Goal: Task Accomplishment & Management: Manage account settings

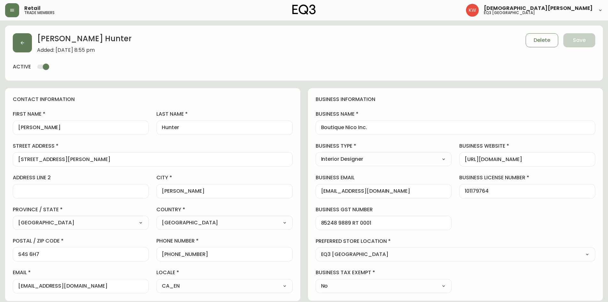
select select "SK"
select select "CA"
select select "CA_EN"
select select "Trade Show"
select select "Interior Designer"
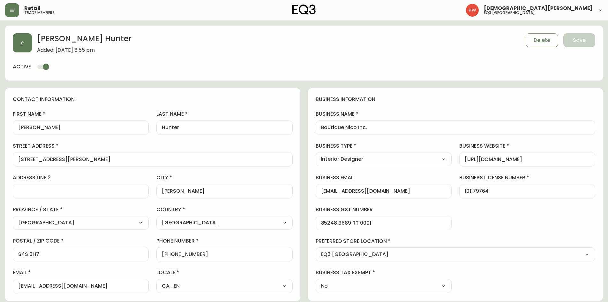
select select "cjw10z96m00006gs08l3o91tv"
select select "false"
click at [26, 41] on button "button" at bounding box center [22, 42] width 19 height 19
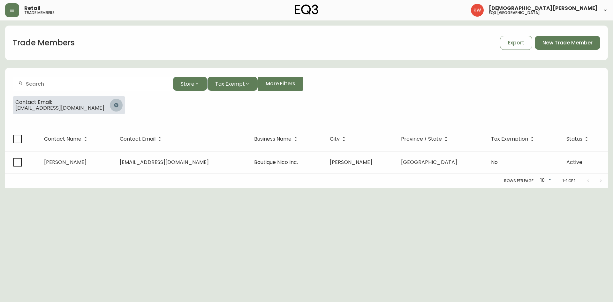
click at [114, 104] on icon "button" at bounding box center [116, 105] width 4 height 4
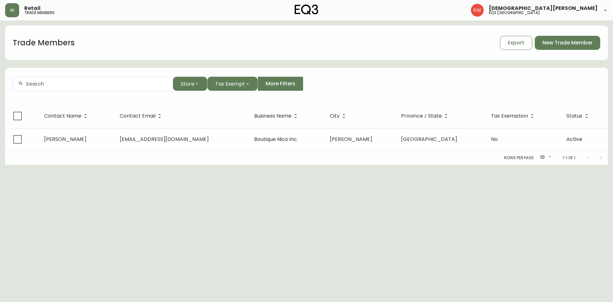
click at [91, 89] on div at bounding box center [93, 84] width 160 height 14
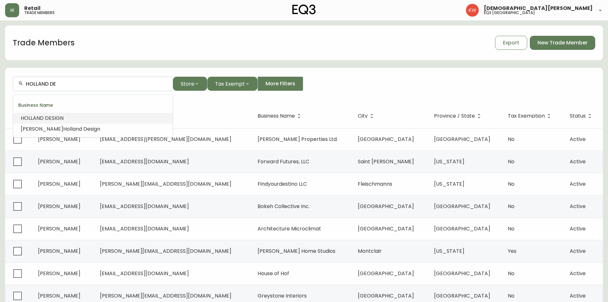
click at [59, 119] on span "SIGN" at bounding box center [58, 117] width 12 height 7
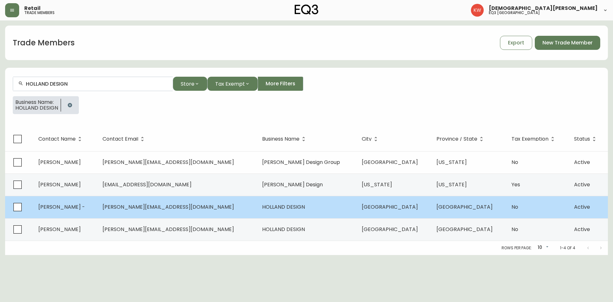
type input "HOLLAND DESIGN"
click at [91, 211] on td "[PERSON_NAME] -" at bounding box center [65, 207] width 64 height 22
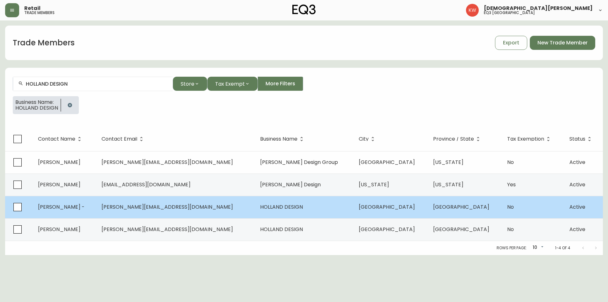
select select "AB"
select select "CA"
select select "CA_EN"
select select "Other"
select select "Interior Designer"
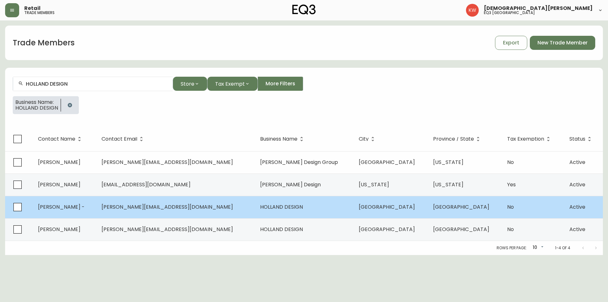
select select "false"
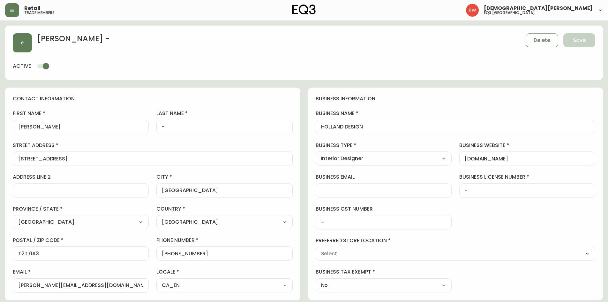
type input "EQ3 [GEOGRAPHIC_DATA]"
select select "cjw10z96m00006gs08l3o91tv"
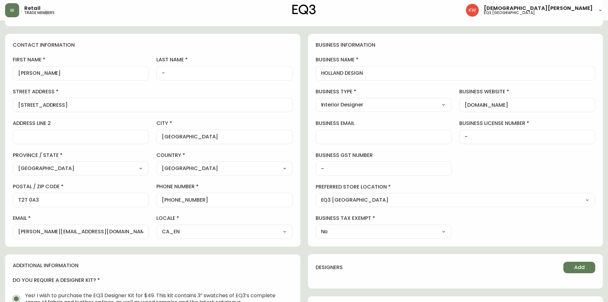
scroll to position [64, 0]
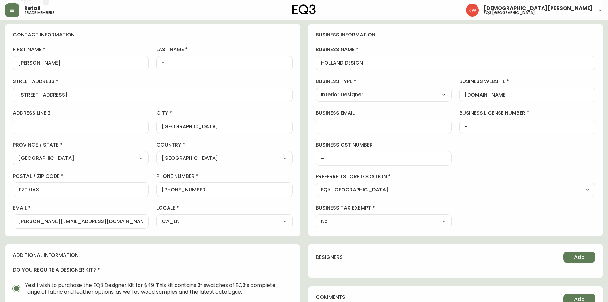
drag, startPoint x: 99, startPoint y: 218, endPoint x: 17, endPoint y: 215, distance: 81.7
click at [17, 215] on div "[PERSON_NAME][EMAIL_ADDRESS][DOMAIN_NAME]" at bounding box center [81, 221] width 136 height 14
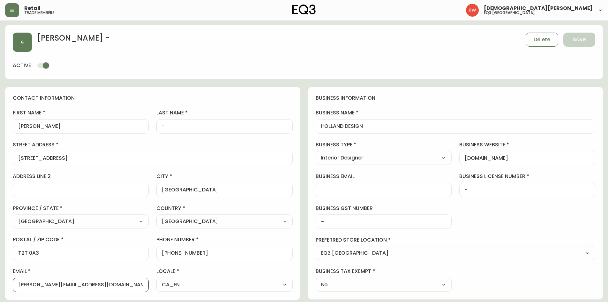
scroll to position [0, 0]
click at [19, 44] on button "button" at bounding box center [22, 42] width 19 height 19
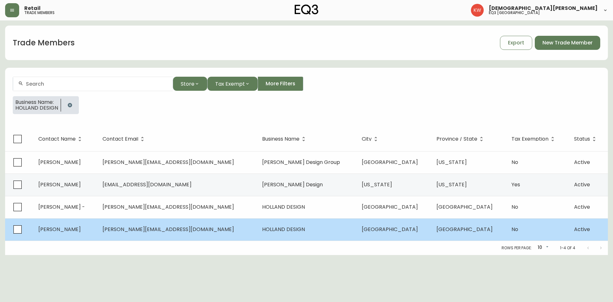
click at [81, 231] on span "[PERSON_NAME]" at bounding box center [59, 228] width 42 height 7
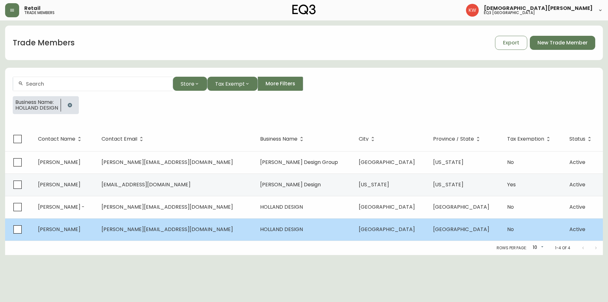
select select "AB"
select select "CA"
select select "CA_EN"
select select "Other"
select select "Interior Designer"
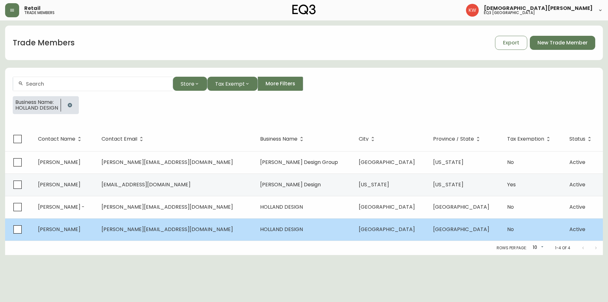
select select "false"
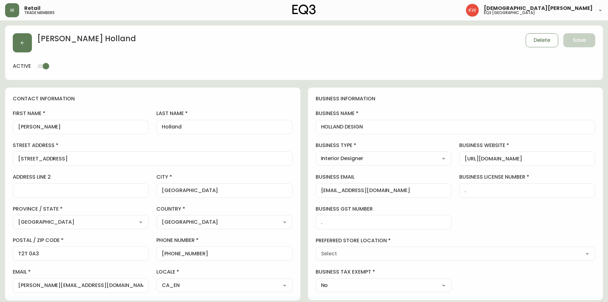
type input "EQ3 [GEOGRAPHIC_DATA]"
select select "cjw10z96m00006gs08l3o91tv"
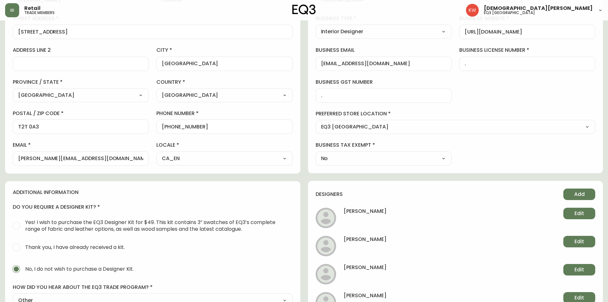
scroll to position [223, 0]
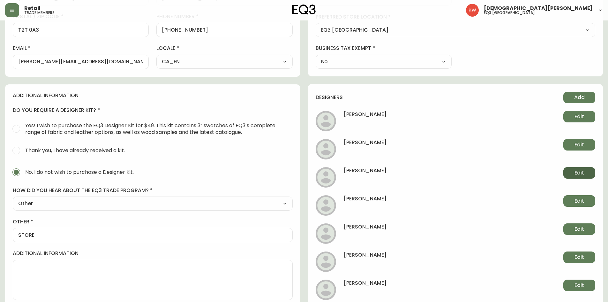
click at [577, 173] on span "Edit" at bounding box center [579, 172] width 10 height 7
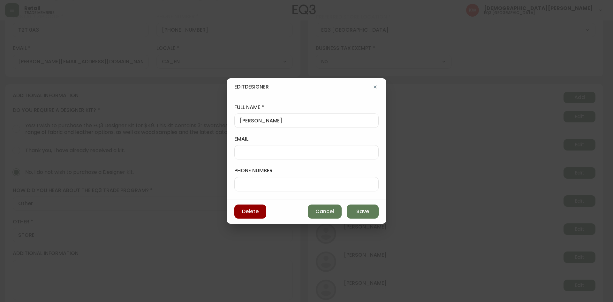
click at [306, 148] on div at bounding box center [306, 152] width 144 height 14
paste input "1031891878"
type input "1031891878"
drag, startPoint x: 290, startPoint y: 152, endPoint x: 231, endPoint y: 151, distance: 59.7
click at [231, 151] on div "full name [PERSON_NAME] email [PHONE_NUMBER] phone number" at bounding box center [307, 147] width 160 height 103
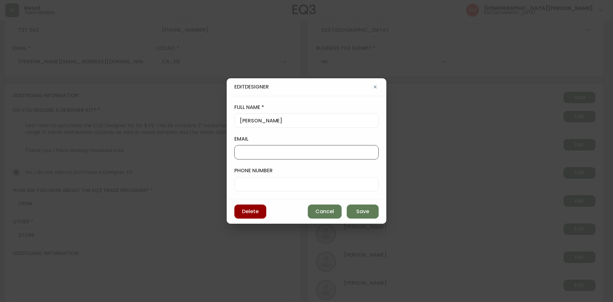
click at [375, 86] on icon "button" at bounding box center [374, 87] width 3 height 3
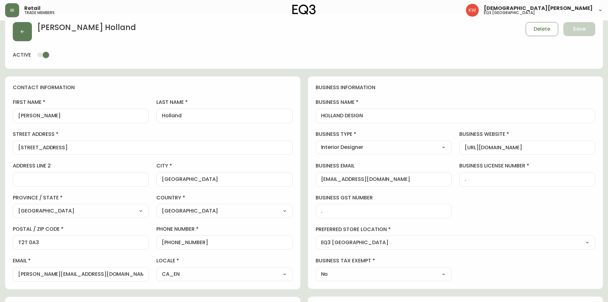
scroll to position [0, 0]
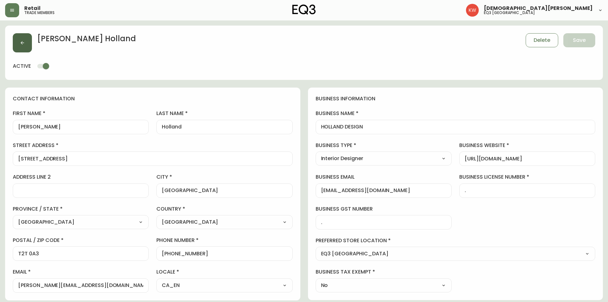
click at [22, 42] on icon "button" at bounding box center [22, 42] width 5 height 5
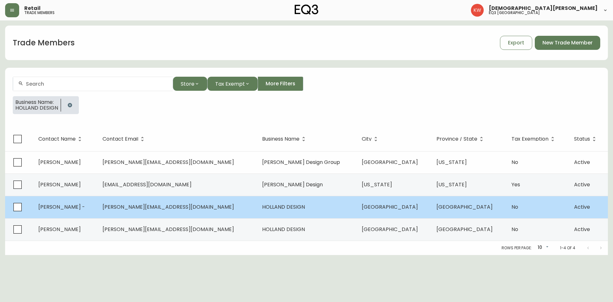
click at [97, 211] on td "[PERSON_NAME] -" at bounding box center [65, 207] width 64 height 22
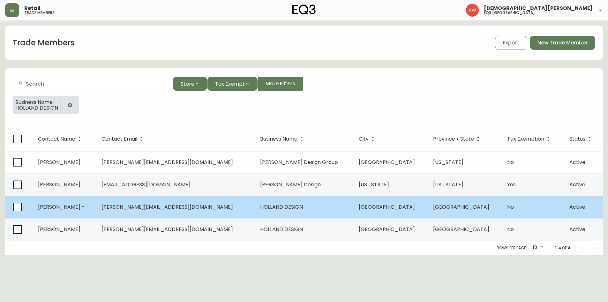
select select "AB"
select select "CA"
select select "CA_EN"
select select "Other"
select select "Interior Designer"
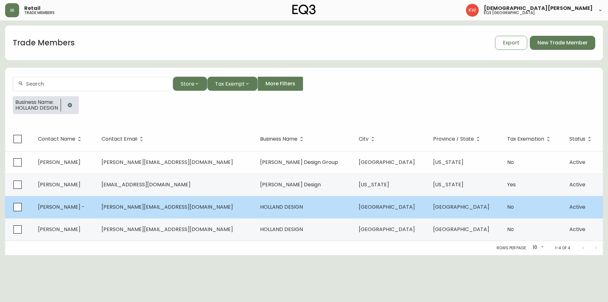
select select "false"
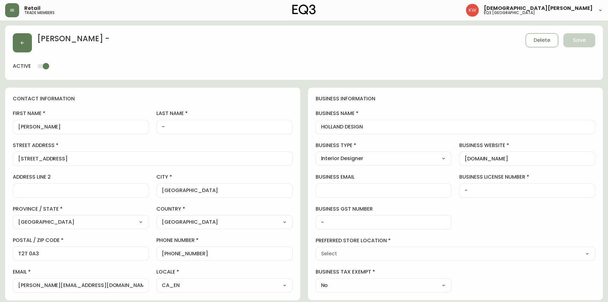
type input "EQ3 [GEOGRAPHIC_DATA]"
select select "cjw10z96m00006gs08l3o91tv"
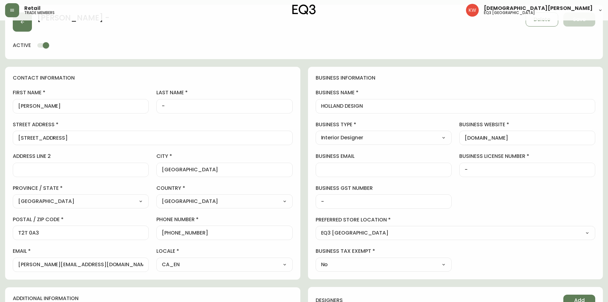
scroll to position [32, 0]
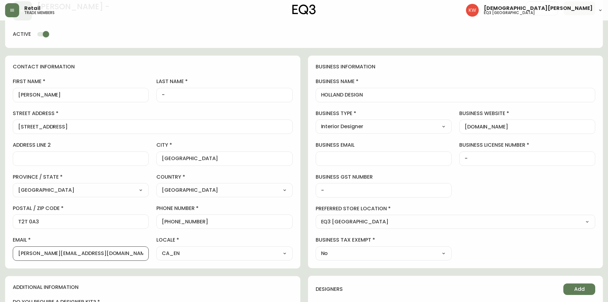
drag, startPoint x: 103, startPoint y: 254, endPoint x: 7, endPoint y: 250, distance: 96.1
click at [7, 250] on div "contact information first name [PERSON_NAME] last name - street address [STREET…" at bounding box center [152, 162] width 295 height 212
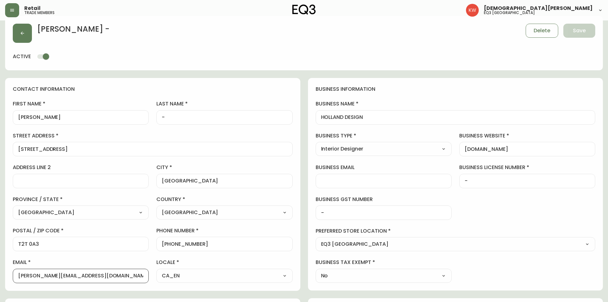
scroll to position [0, 0]
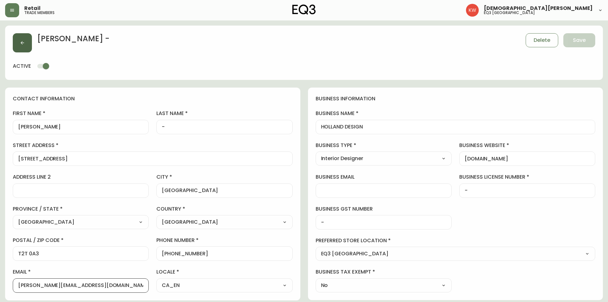
click at [22, 41] on icon "button" at bounding box center [22, 42] width 5 height 5
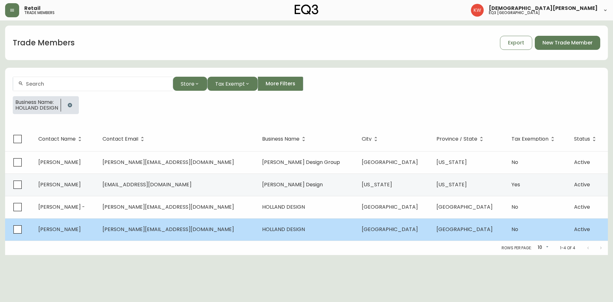
click at [81, 227] on span "[PERSON_NAME]" at bounding box center [59, 228] width 42 height 7
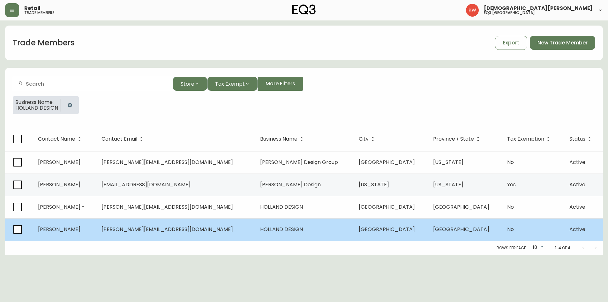
select select "AB"
select select "CA"
select select "CA_EN"
select select "Other"
select select "Interior Designer"
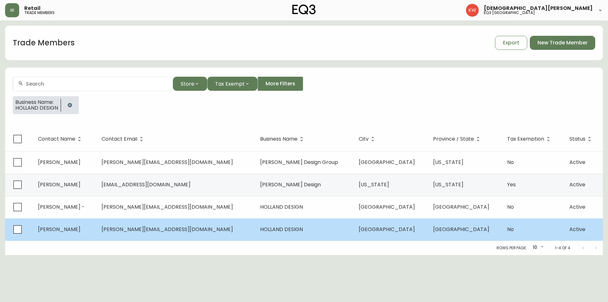
select select "false"
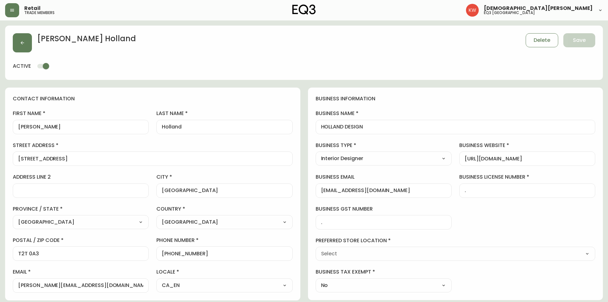
type input "EQ3 [GEOGRAPHIC_DATA]"
select select "cjw10z96m00006gs08l3o91tv"
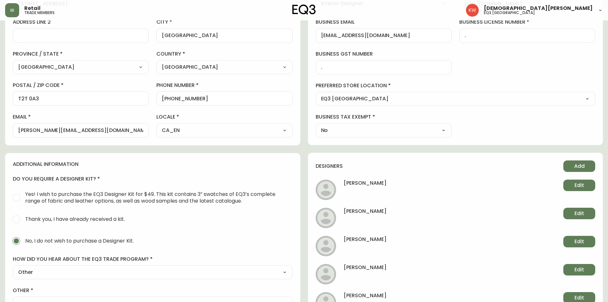
scroll to position [191, 0]
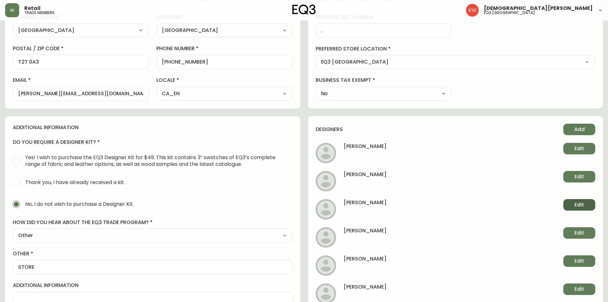
click at [571, 207] on button "Edit" at bounding box center [579, 204] width 32 height 11
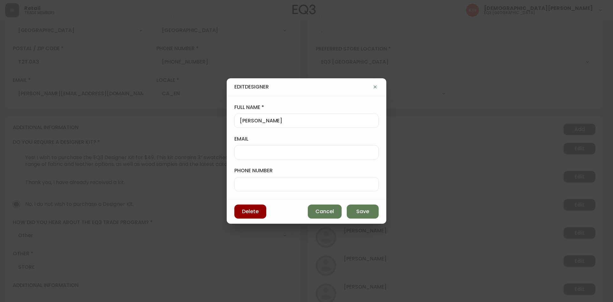
click at [292, 152] on input "email" at bounding box center [306, 152] width 133 height 6
paste input "[PERSON_NAME][EMAIL_ADDRESS][DOMAIN_NAME]"
type input "[PERSON_NAME][EMAIL_ADDRESS][DOMAIN_NAME]"
click at [365, 209] on span "Save" at bounding box center [362, 211] width 13 height 7
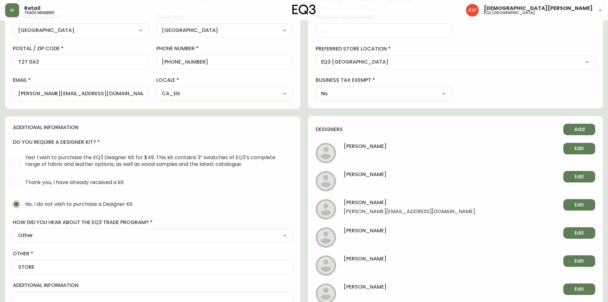
scroll to position [0, 0]
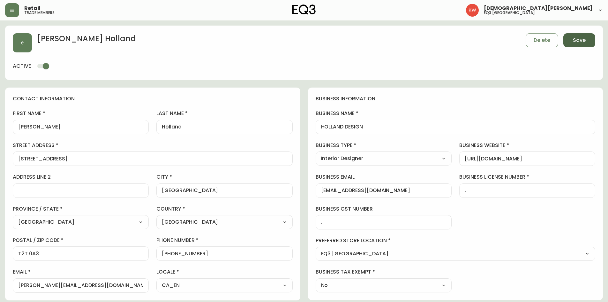
click at [583, 43] on span "Save" at bounding box center [579, 40] width 13 height 7
select select
type input "Other"
select select "Other"
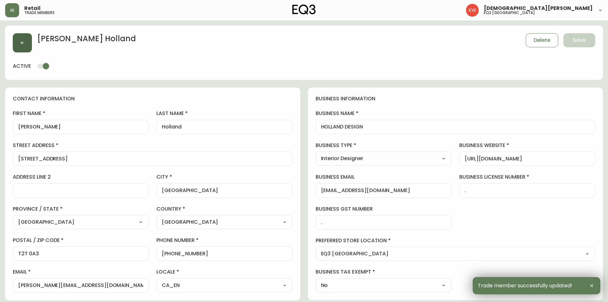
click at [25, 43] on button "button" at bounding box center [22, 42] width 19 height 19
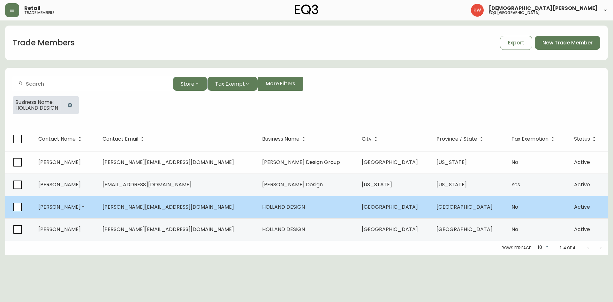
click at [97, 208] on td "[PERSON_NAME] -" at bounding box center [65, 207] width 64 height 22
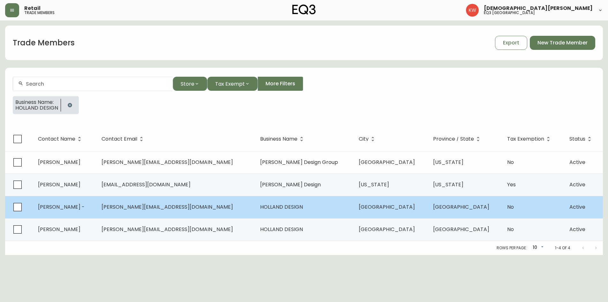
select select "AB"
select select "CA"
select select "CA_EN"
select select "Other"
select select "Interior Designer"
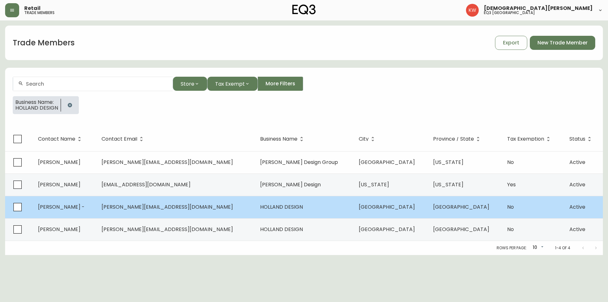
select select "cjw10z96m00006gs08l3o91tv"
select select "false"
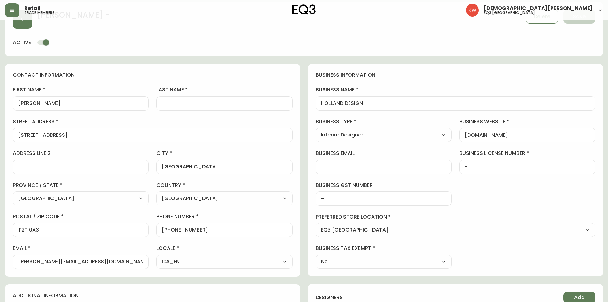
scroll to position [96, 0]
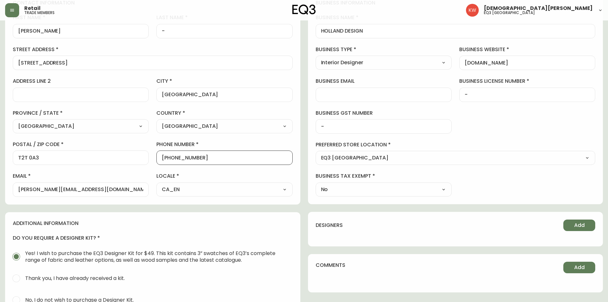
drag, startPoint x: 192, startPoint y: 158, endPoint x: 165, endPoint y: 156, distance: 27.5
click at [165, 156] on input "[PHONE_NUMBER]" at bounding box center [224, 157] width 125 height 6
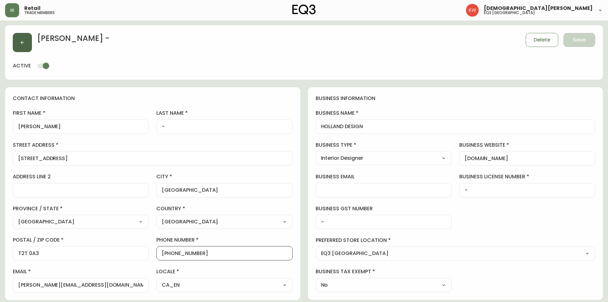
scroll to position [0, 0]
click at [22, 41] on icon "button" at bounding box center [22, 42] width 5 height 5
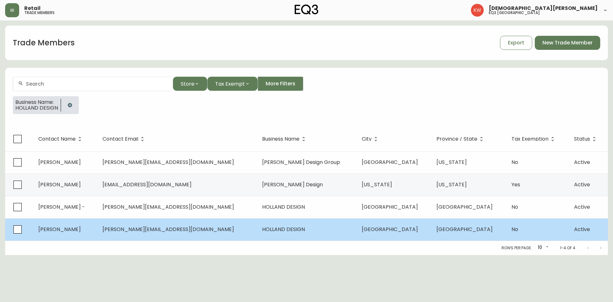
click at [77, 226] on span "[PERSON_NAME]" at bounding box center [59, 228] width 42 height 7
select select "AB"
select select "CA"
select select "CA_EN"
select select "Other"
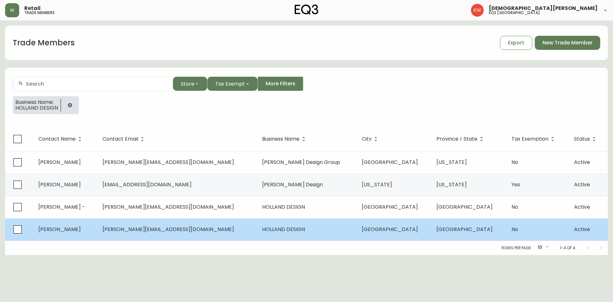
select select "Interior Designer"
select select "false"
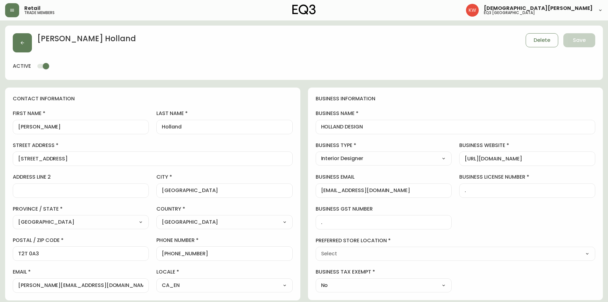
type input "EQ3 [GEOGRAPHIC_DATA]"
select select "cjw10z96m00006gs08l3o91tv"
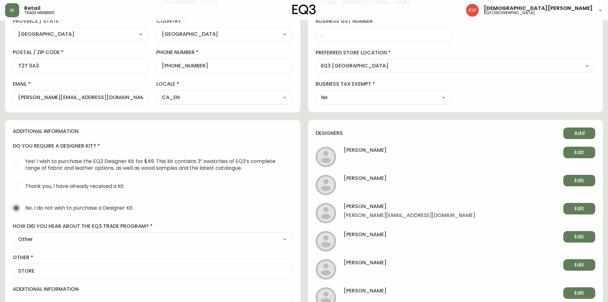
scroll to position [191, 0]
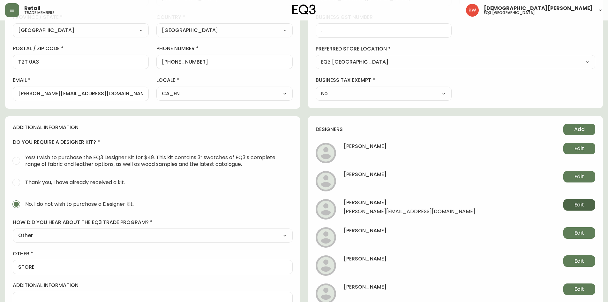
click at [570, 204] on button "Edit" at bounding box center [579, 204] width 32 height 11
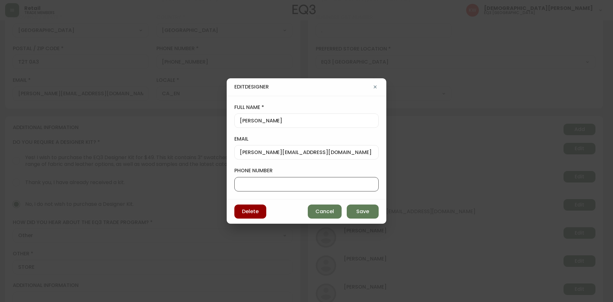
click at [302, 183] on input "phone number" at bounding box center [306, 184] width 133 height 6
paste input "14034540592"
type input "14034540592"
click at [360, 212] on span "Save" at bounding box center [362, 211] width 13 height 7
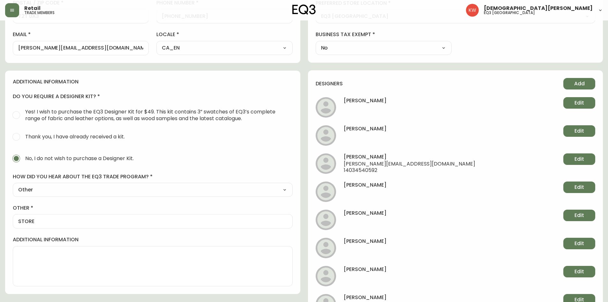
scroll to position [207, 0]
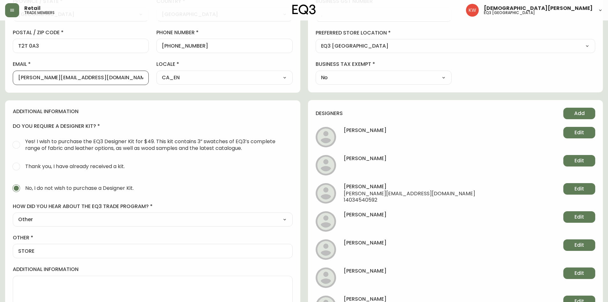
drag, startPoint x: 86, startPoint y: 77, endPoint x: 4, endPoint y: 70, distance: 82.3
click at [4, 70] on main "[PERSON_NAME] Save active contact information first name [PERSON_NAME] last nam…" at bounding box center [304, 105] width 608 height 584
click at [573, 272] on button "Edit" at bounding box center [579, 272] width 32 height 11
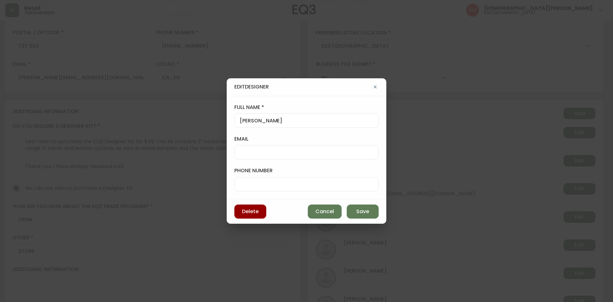
click at [277, 151] on input "email" at bounding box center [306, 152] width 133 height 6
paste input "[PERSON_NAME][EMAIL_ADDRESS][DOMAIN_NAME]"
type input "[PERSON_NAME][EMAIL_ADDRESS][DOMAIN_NAME]"
click at [371, 208] on button "Save" at bounding box center [362, 211] width 32 height 14
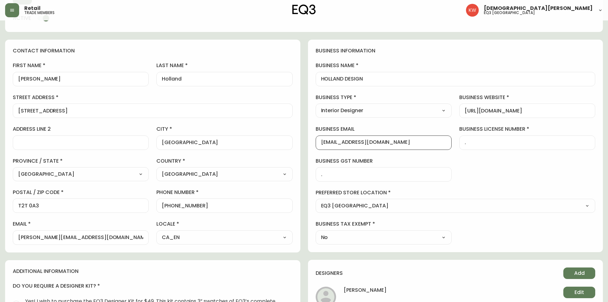
scroll to position [0, 0]
drag, startPoint x: 386, startPoint y: 144, endPoint x: 314, endPoint y: 145, distance: 72.8
click at [314, 145] on div "business information business name HOLLAND DESIGN business type Interior Design…" at bounding box center [455, 146] width 295 height 212
drag, startPoint x: 91, startPoint y: 235, endPoint x: 0, endPoint y: 236, distance: 90.6
click at [0, 236] on main "[PERSON_NAME] Save active contact information first name [PERSON_NAME] last nam…" at bounding box center [304, 265] width 608 height 584
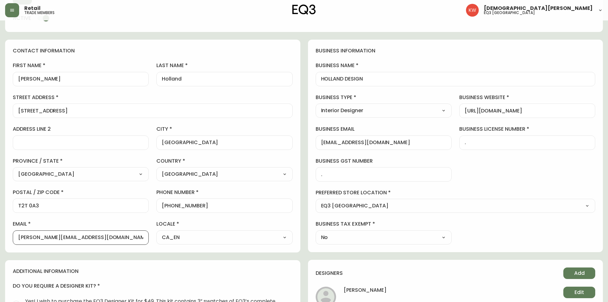
paste input "info@holland"
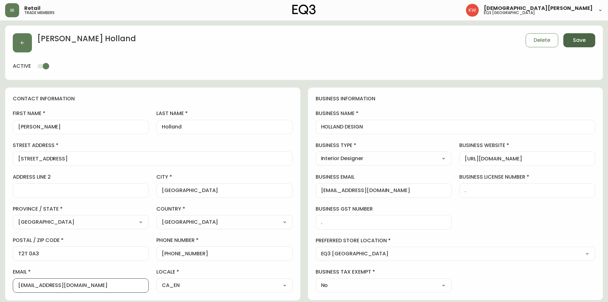
type input "[EMAIL_ADDRESS][DOMAIN_NAME]"
click at [574, 43] on span "Save" at bounding box center [579, 40] width 13 height 7
select select
type input "Other"
select select "Other"
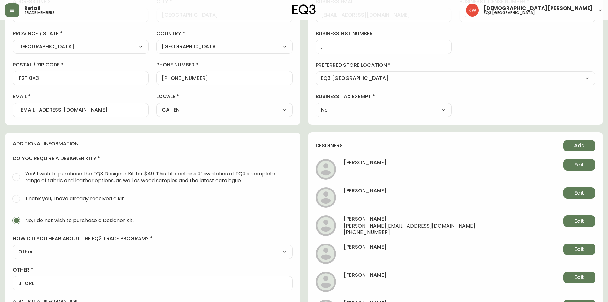
scroll to position [223, 0]
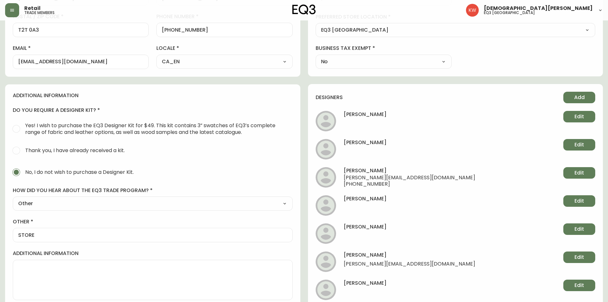
click at [404, 262] on span "[PERSON_NAME][EMAIL_ADDRESS][DOMAIN_NAME]" at bounding box center [409, 265] width 131 height 8
drag, startPoint x: 405, startPoint y: 263, endPoint x: 341, endPoint y: 262, distance: 63.8
click at [341, 262] on li "[PERSON_NAME] [PERSON_NAME][EMAIL_ADDRESS][DOMAIN_NAME] Edit" at bounding box center [456, 261] width 280 height 20
copy span "[PERSON_NAME][EMAIL_ADDRESS][DOMAIN_NAME]"
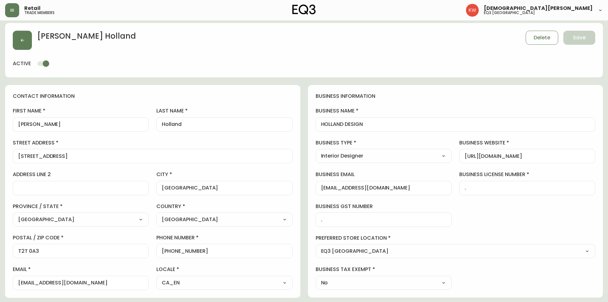
scroll to position [0, 0]
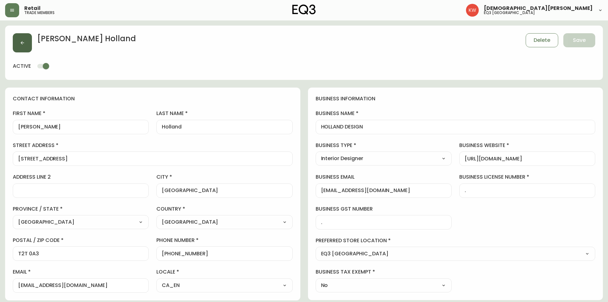
click at [28, 43] on button "button" at bounding box center [22, 42] width 19 height 19
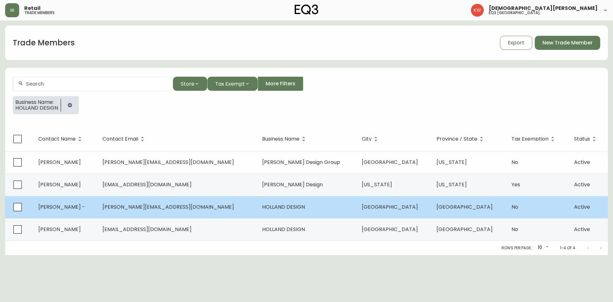
click at [92, 205] on td "[PERSON_NAME] -" at bounding box center [65, 207] width 64 height 22
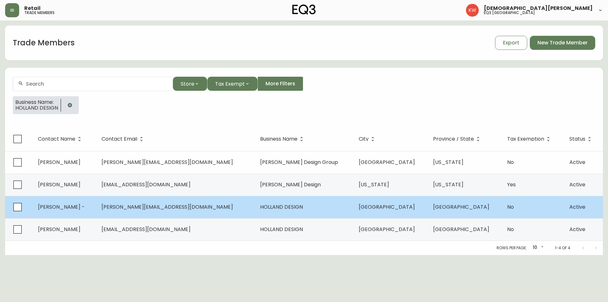
select select "AB"
select select "CA"
select select "CA_EN"
select select "Other"
select select "Interior Designer"
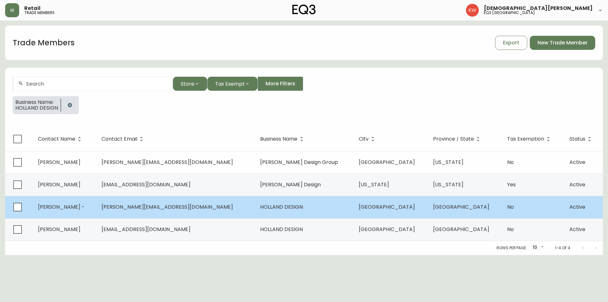
select select "cjw10z96m00006gs08l3o91tv"
select select "false"
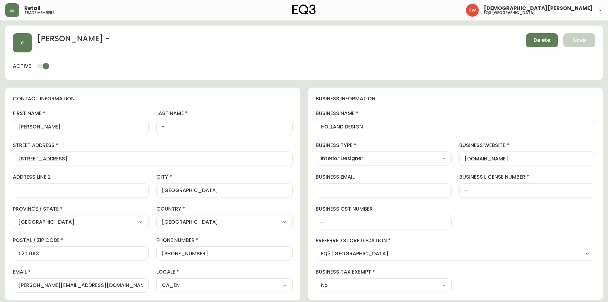
click at [546, 37] on span "Delete" at bounding box center [541, 40] width 17 height 7
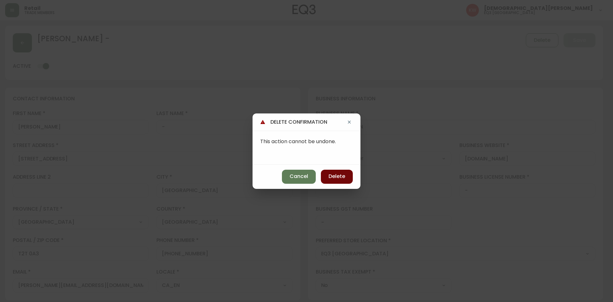
click at [342, 177] on span "Delete" at bounding box center [336, 176] width 17 height 7
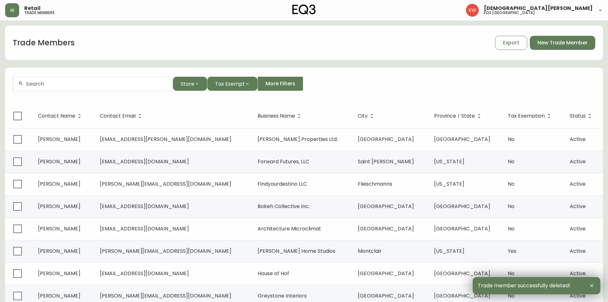
click at [50, 80] on div at bounding box center [93, 84] width 160 height 14
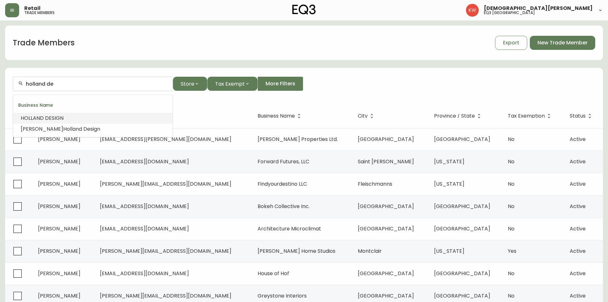
click at [57, 116] on span "SIGN" at bounding box center [58, 117] width 12 height 7
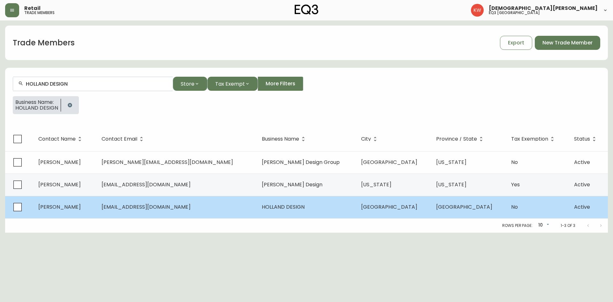
type input "HOLLAND DESIGN"
click at [154, 210] on td "[EMAIL_ADDRESS][DOMAIN_NAME]" at bounding box center [176, 207] width 160 height 22
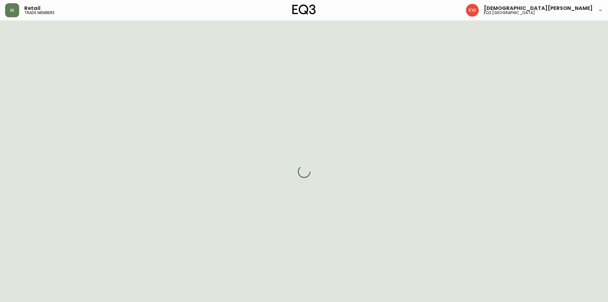
select select "AB"
select select "CA"
select select "CA_EN"
select select "Other"
select select "Interior Designer"
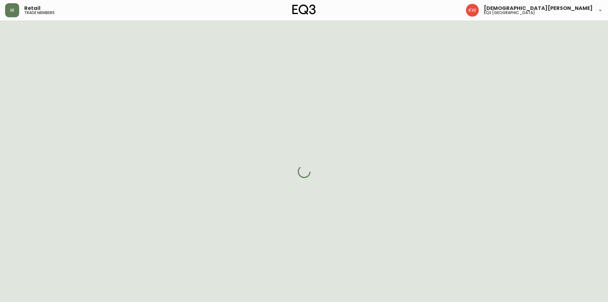
select select "cjw10z96m00006gs08l3o91tv"
select select "false"
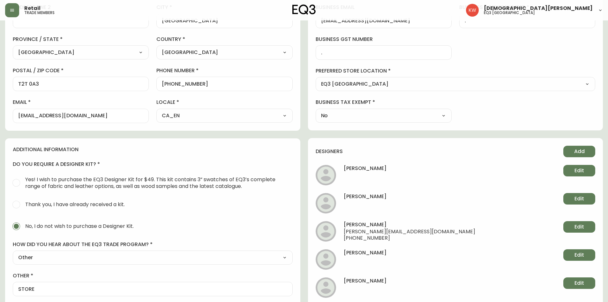
scroll to position [191, 0]
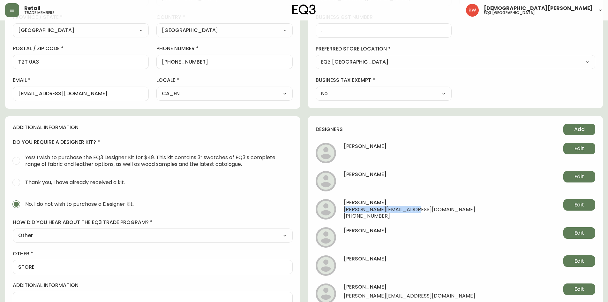
drag, startPoint x: 411, startPoint y: 208, endPoint x: 341, endPoint y: 208, distance: 69.6
click at [341, 208] on li "[PERSON_NAME] [PERSON_NAME][EMAIL_ADDRESS][DOMAIN_NAME] [PHONE_NUMBER] Edit" at bounding box center [456, 209] width 280 height 20
copy span "[PERSON_NAME][EMAIL_ADDRESS][DOMAIN_NAME]"
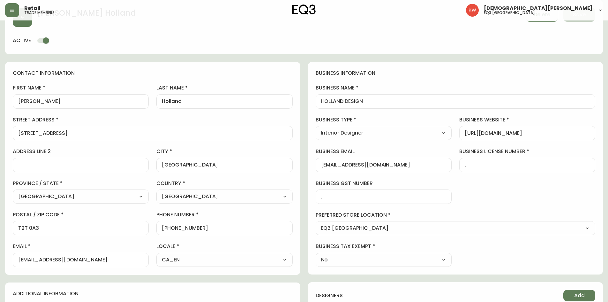
scroll to position [0, 0]
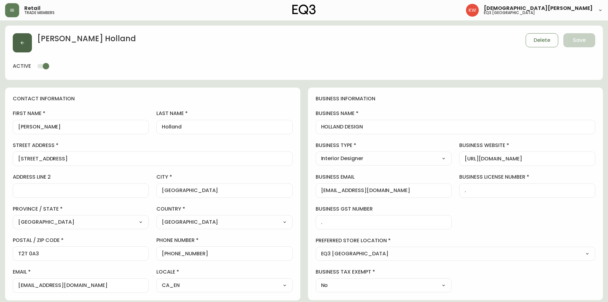
click at [22, 44] on icon "button" at bounding box center [22, 42] width 5 height 5
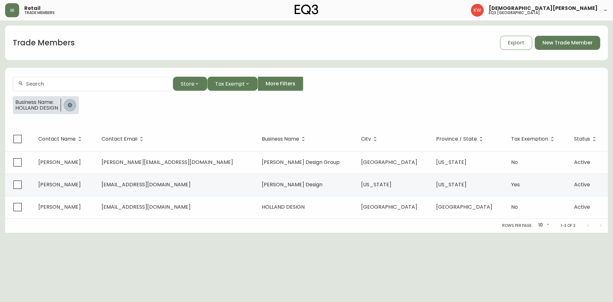
click at [69, 105] on icon "button" at bounding box center [69, 104] width 5 height 5
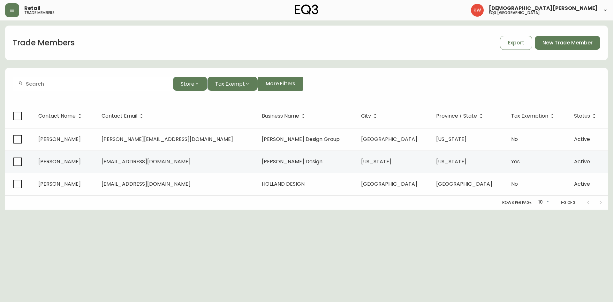
click at [68, 85] on input "text" at bounding box center [97, 84] width 142 height 6
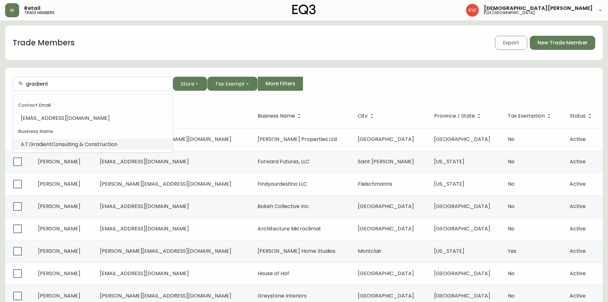
click at [77, 144] on span "Consulting & Construction" at bounding box center [85, 143] width 66 height 7
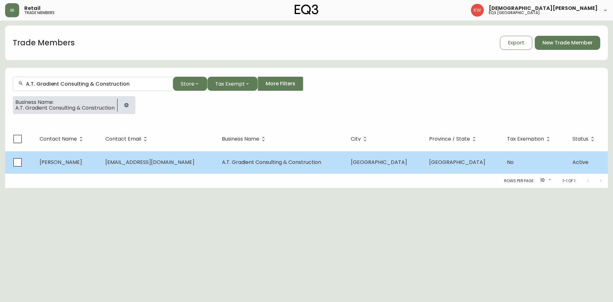
type input "A.T. Gradient Consulting & Construction"
click at [71, 162] on td "[PERSON_NAME]" at bounding box center [67, 162] width 66 height 22
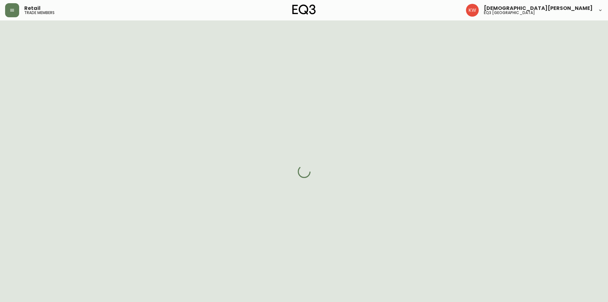
select select "AB"
select select "CA"
select select "CA_EN"
select select "Other"
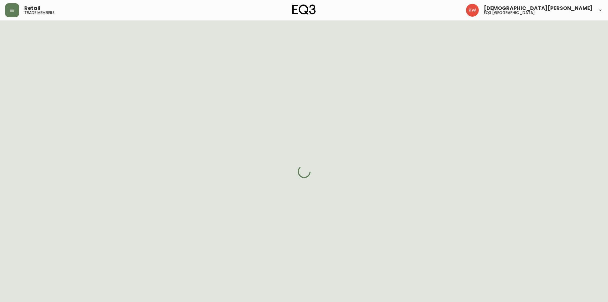
select select "cjw10z96m00006gs08l3o91tv"
select select "false"
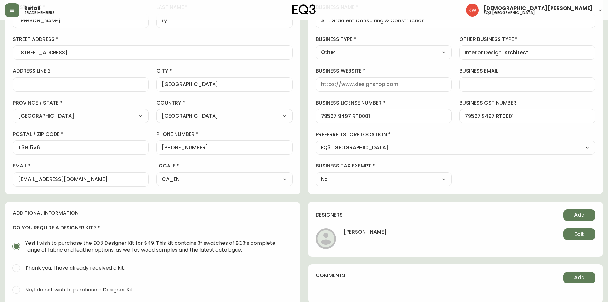
scroll to position [128, 0]
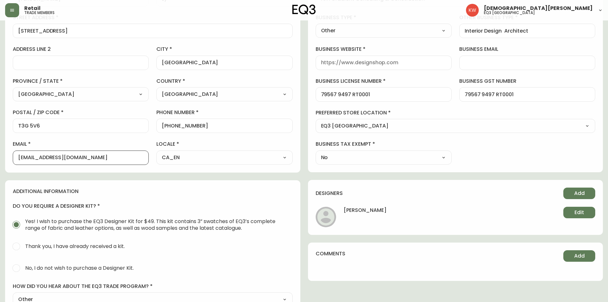
drag, startPoint x: 42, startPoint y: 157, endPoint x: 92, endPoint y: 149, distance: 50.7
click at [92, 149] on div "email [PERSON_NAME][EMAIL_ADDRESS][DOMAIN_NAME]" at bounding box center [81, 152] width 136 height 24
click at [373, 60] on input "business website" at bounding box center [383, 63] width 125 height 6
paste input "[DOMAIN_NAME]"
type input "[DOMAIN_NAME]"
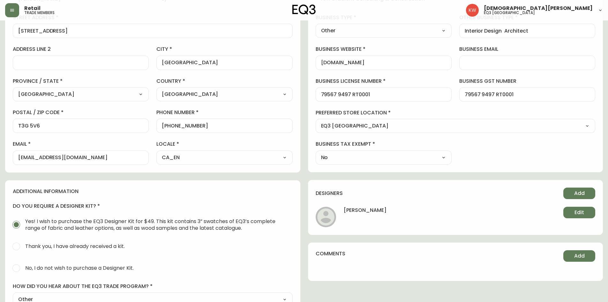
drag, startPoint x: 89, startPoint y: 162, endPoint x: 8, endPoint y: 153, distance: 81.5
click at [8, 153] on div "contact information first name [PERSON_NAME] last name [GEOGRAPHIC_DATA] addres…" at bounding box center [152, 66] width 295 height 212
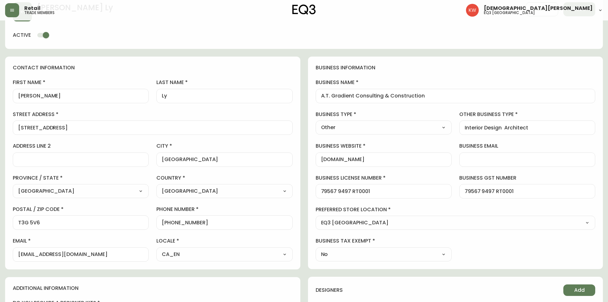
scroll to position [0, 0]
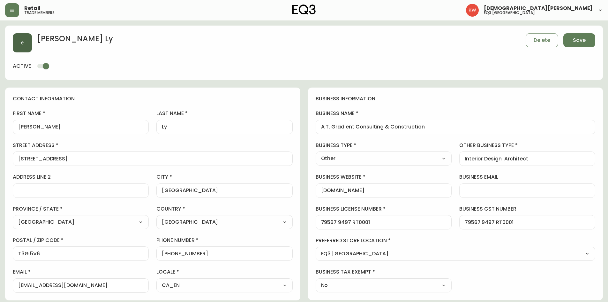
click at [20, 45] on button "button" at bounding box center [22, 42] width 19 height 19
click at [585, 43] on span "Save" at bounding box center [579, 40] width 13 height 7
select select
type input "Other"
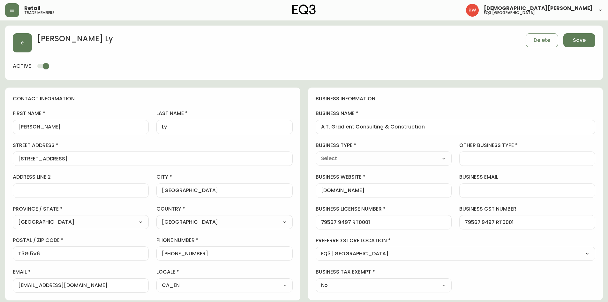
select select "Other"
type input "Other"
select select "Other"
type input "Interior Design Architect"
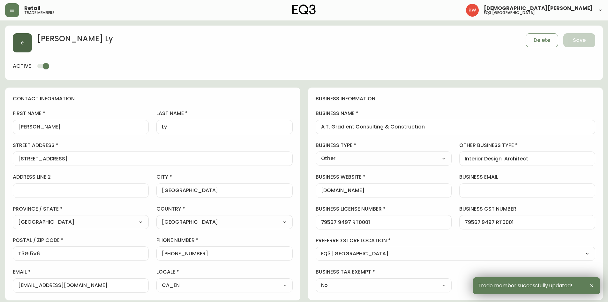
click at [22, 48] on button "button" at bounding box center [22, 42] width 19 height 19
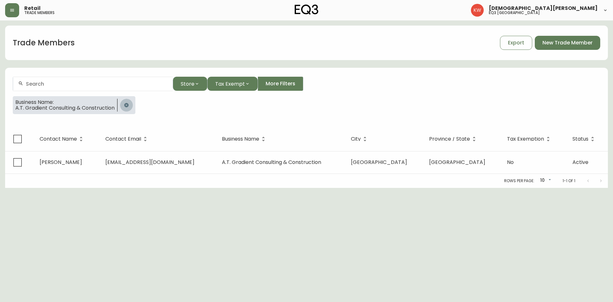
click at [127, 105] on icon "button" at bounding box center [126, 104] width 5 height 5
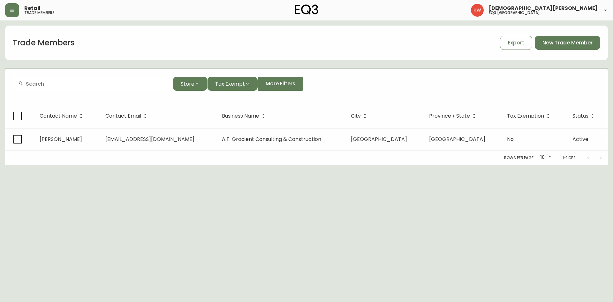
click at [104, 85] on input "text" at bounding box center [97, 84] width 142 height 6
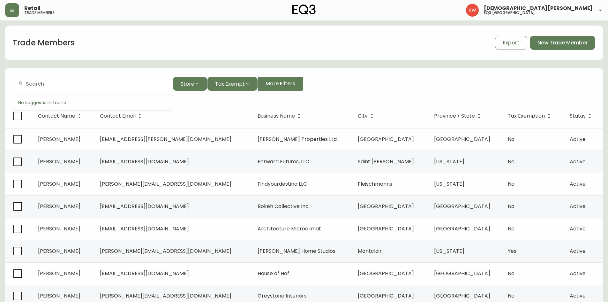
paste input "[PERSON_NAME][EMAIL_ADDRESS][PERSON_NAME][DOMAIN_NAME]"
drag, startPoint x: 104, startPoint y: 85, endPoint x: 2, endPoint y: 86, distance: 102.1
click at [2, 86] on main "Trade Members Export New Trade Member [PERSON_NAME][EMAIL_ADDRESS][PERSON_NAME]…" at bounding box center [304, 192] width 608 height 345
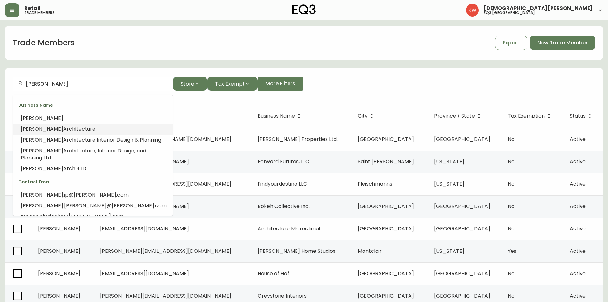
click at [64, 129] on span "Architecture" at bounding box center [79, 128] width 32 height 7
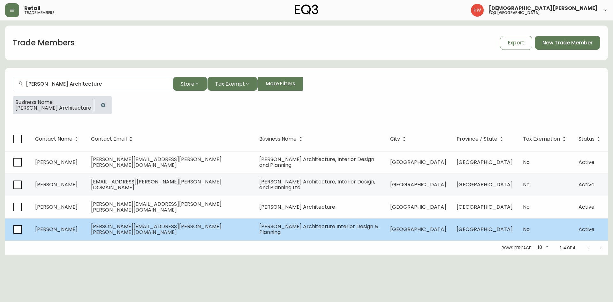
type input "[PERSON_NAME] Architecture"
click at [86, 231] on td "[PERSON_NAME]" at bounding box center [58, 229] width 56 height 22
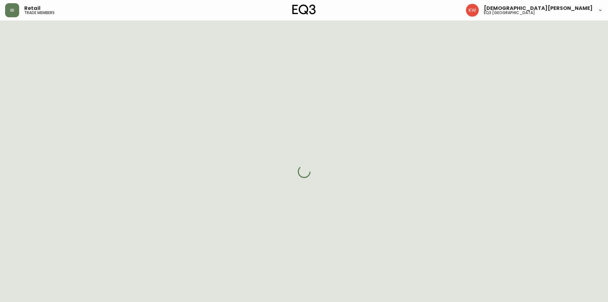
select select "AB"
select select "CA"
select select "CA_EN"
select select "Other"
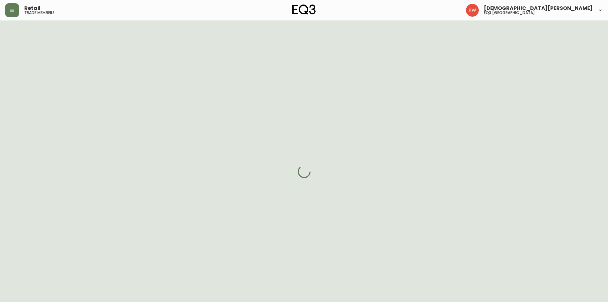
select select "cjw10z96m00006gs08l3o91tv"
select select "false"
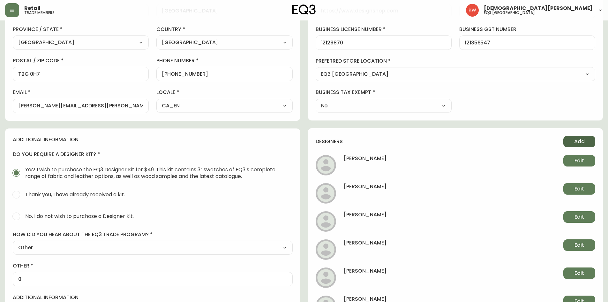
scroll to position [175, 0]
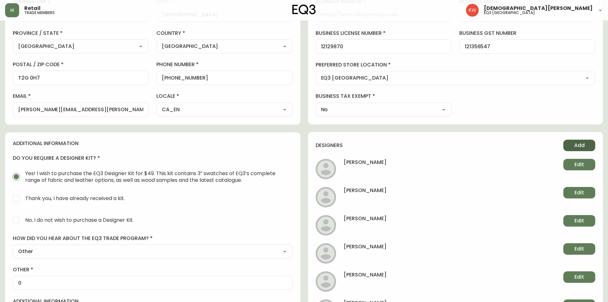
click at [576, 144] on span "Add" at bounding box center [579, 145] width 11 height 7
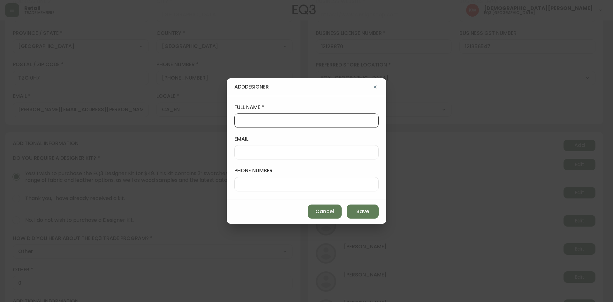
click at [332, 121] on input "full name" at bounding box center [306, 120] width 133 height 6
type input "[PERSON_NAME]"
click at [277, 151] on input "email" at bounding box center [306, 152] width 133 height 6
paste input "[PERSON_NAME][EMAIL_ADDRESS][PERSON_NAME][DOMAIN_NAME]"
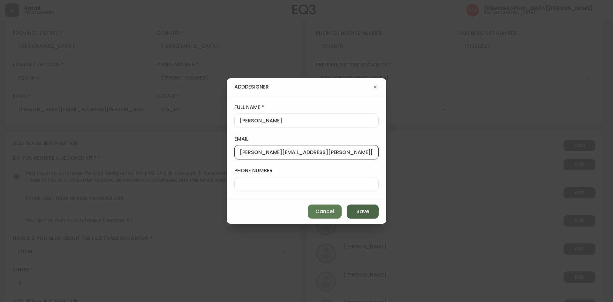
type input "[PERSON_NAME][EMAIL_ADDRESS][PERSON_NAME][DOMAIN_NAME]"
click at [360, 213] on span "Save" at bounding box center [362, 211] width 13 height 7
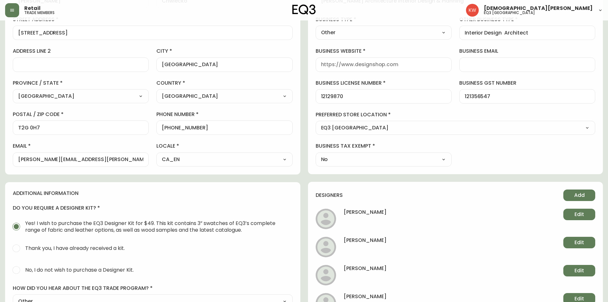
scroll to position [0, 0]
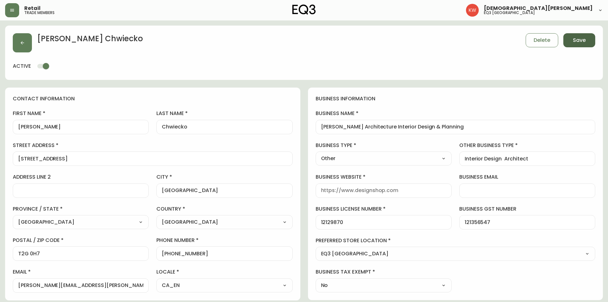
click at [576, 40] on span "Save" at bounding box center [579, 40] width 13 height 7
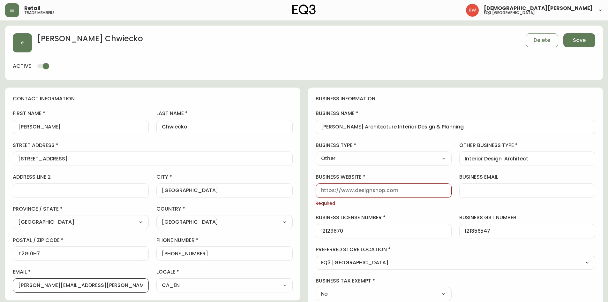
scroll to position [0, 0]
drag, startPoint x: 67, startPoint y: 286, endPoint x: 121, endPoint y: 292, distance: 54.3
click at [121, 292] on div "[PERSON_NAME][EMAIL_ADDRESS][PERSON_NAME][PERSON_NAME][DOMAIN_NAME]" at bounding box center [81, 285] width 136 height 14
click at [360, 183] on div at bounding box center [384, 190] width 136 height 14
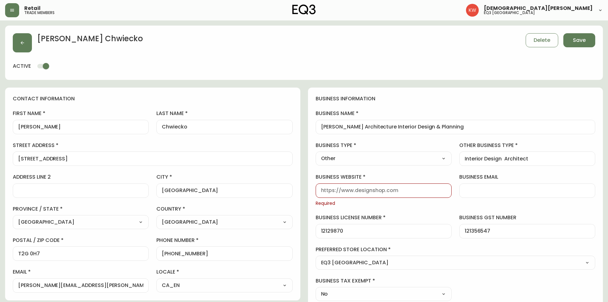
click at [361, 189] on input "business website" at bounding box center [383, 190] width 125 height 6
paste input "[PERSON_NAME][DOMAIN_NAME]"
type input "[PERSON_NAME][DOMAIN_NAME]"
click at [569, 43] on button "Save" at bounding box center [579, 40] width 32 height 14
select select
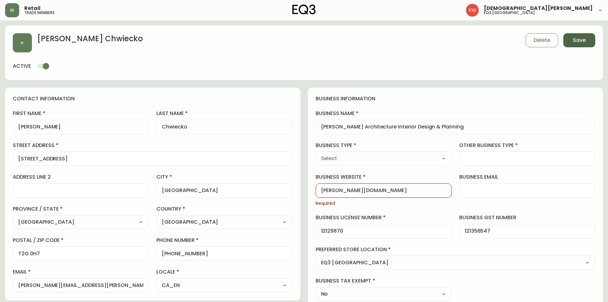
select select
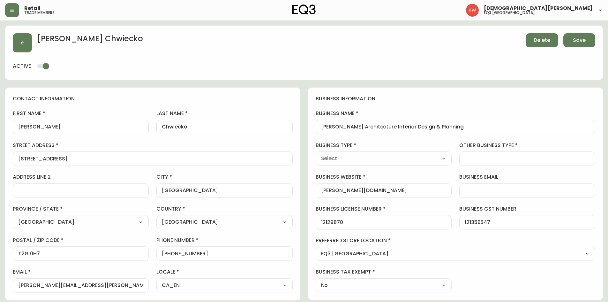
type input "Other"
select select "Other"
type input "Other"
select select "Other"
type input "Interior Design Architect"
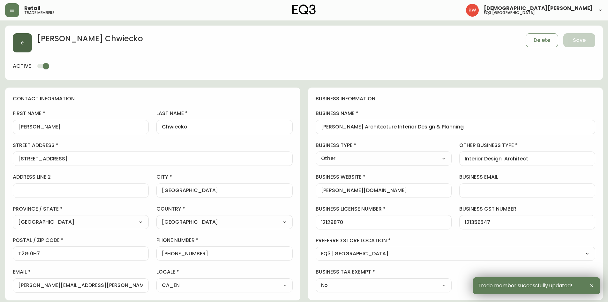
click at [20, 45] on icon "button" at bounding box center [22, 42] width 5 height 5
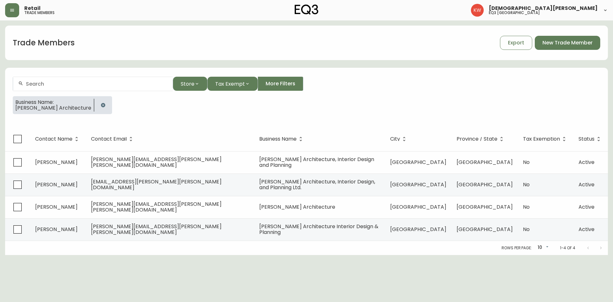
click at [79, 89] on div at bounding box center [93, 84] width 160 height 14
paste input "[EMAIL_ADDRESS][DOMAIN_NAME]"
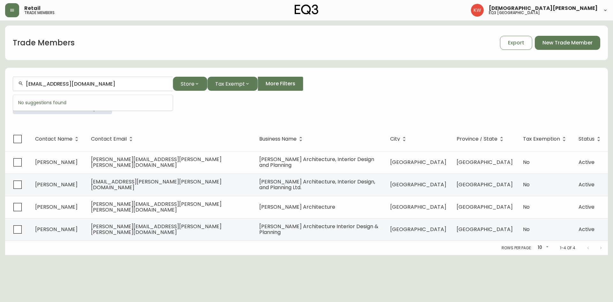
click at [119, 86] on input "[EMAIL_ADDRESS][DOMAIN_NAME]" at bounding box center [97, 84] width 142 height 6
drag, startPoint x: 41, startPoint y: 84, endPoint x: 18, endPoint y: 82, distance: 23.4
click at [18, 82] on div "alia@sinovadevelopments" at bounding box center [93, 84] width 160 height 14
click at [42, 84] on input "sinovadevelopments" at bounding box center [97, 84] width 142 height 6
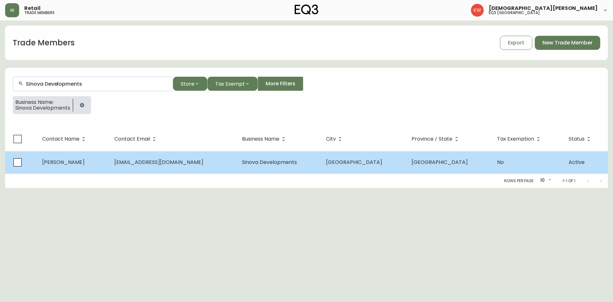
type input "Sinova Developments"
click at [88, 161] on td "[PERSON_NAME]" at bounding box center [73, 162] width 72 height 22
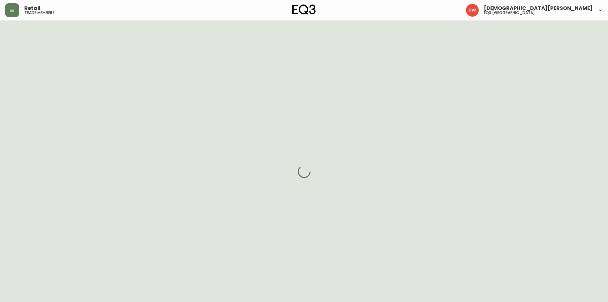
select select "AB"
select select "CA"
select select "CA_EN"
select select "Outreach from a Trade Rep"
select select "Home Builder"
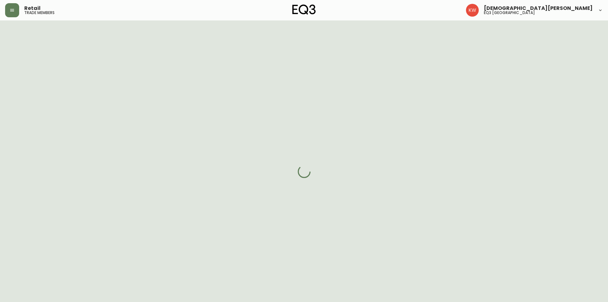
select select "cjw10z96m00006gs08l3o91tv"
select select "false"
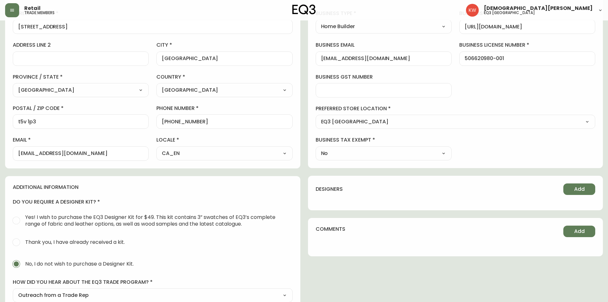
scroll to position [160, 0]
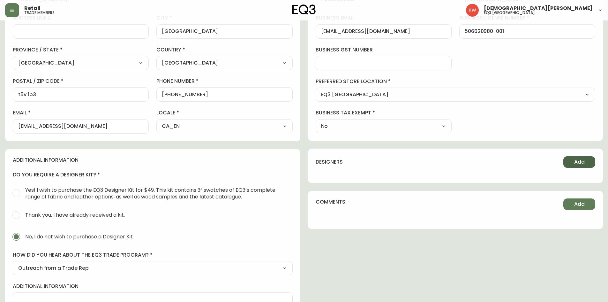
click at [573, 164] on button "Add" at bounding box center [579, 161] width 32 height 11
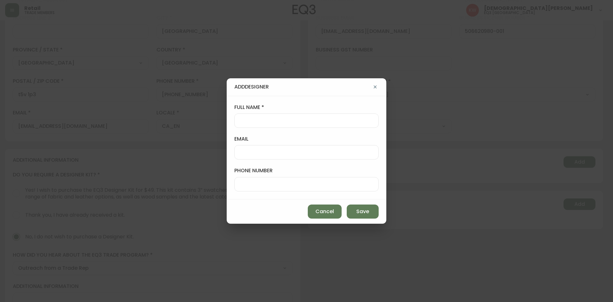
click at [312, 120] on input "full name" at bounding box center [306, 120] width 133 height 6
type input "[PERSON_NAME]"
click at [299, 152] on input "email" at bounding box center [306, 152] width 133 height 6
paste input "[EMAIL_ADDRESS][DOMAIN_NAME]"
type input "[EMAIL_ADDRESS][DOMAIN_NAME]"
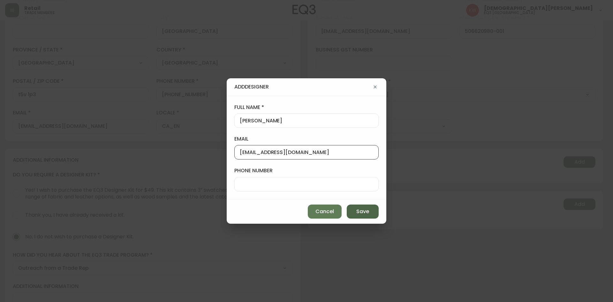
click at [361, 211] on span "Save" at bounding box center [362, 211] width 13 height 7
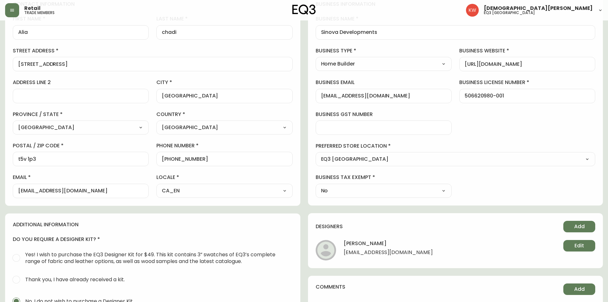
scroll to position [0, 0]
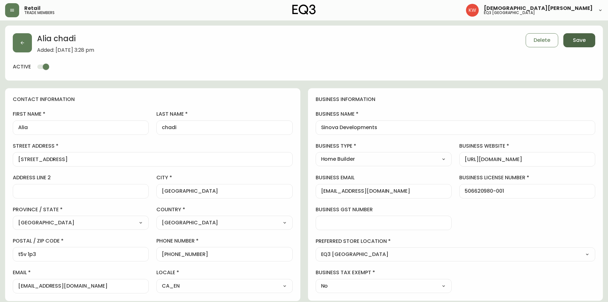
click at [577, 41] on span "Save" at bounding box center [579, 40] width 13 height 7
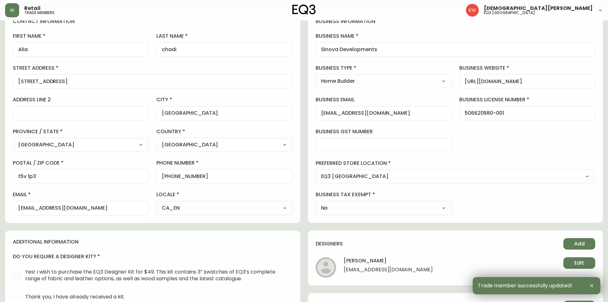
scroll to position [96, 0]
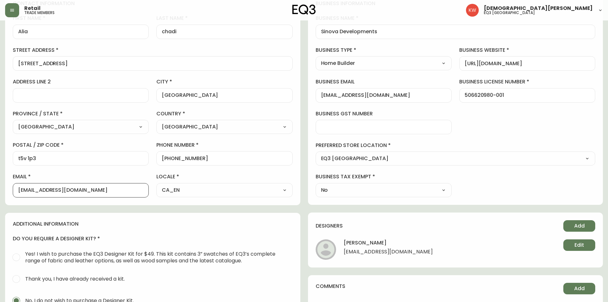
drag, startPoint x: 102, startPoint y: 191, endPoint x: 14, endPoint y: 184, distance: 88.3
click at [14, 184] on div "[EMAIL_ADDRESS][DOMAIN_NAME]" at bounding box center [81, 190] width 136 height 14
click at [131, 192] on input "[EMAIL_ADDRESS][DOMAIN_NAME]" at bounding box center [80, 190] width 125 height 6
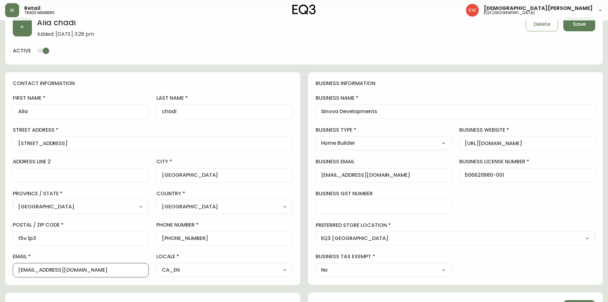
scroll to position [0, 0]
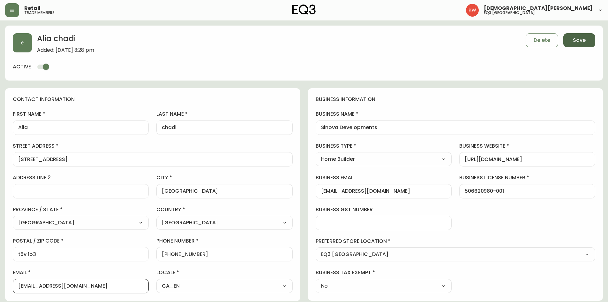
type input "[EMAIL_ADDRESS][DOMAIN_NAME]"
click at [569, 43] on button "Save" at bounding box center [579, 40] width 32 height 14
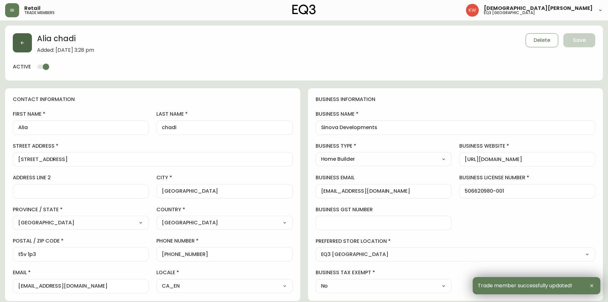
click at [26, 48] on button "button" at bounding box center [22, 42] width 19 height 19
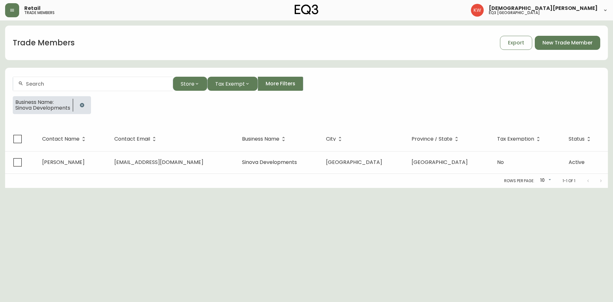
click at [73, 84] on input "text" at bounding box center [97, 84] width 142 height 6
click at [80, 105] on icon "button" at bounding box center [81, 104] width 5 height 5
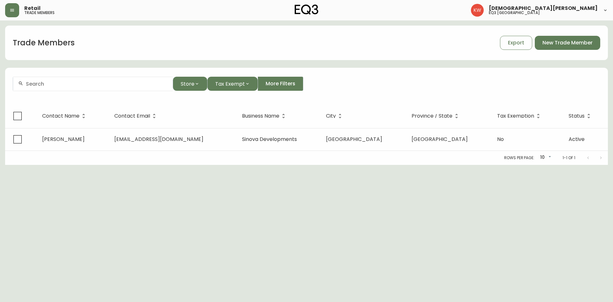
click at [77, 88] on div at bounding box center [93, 84] width 160 height 14
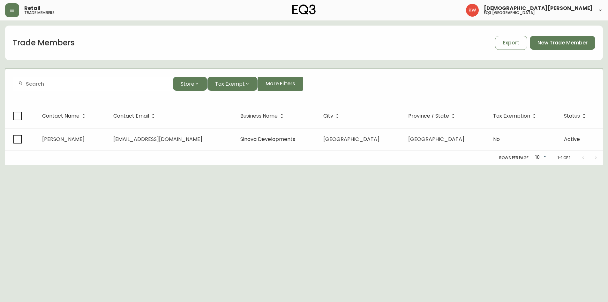
paste input "[EMAIL_ADDRESS][DOMAIN_NAME]"
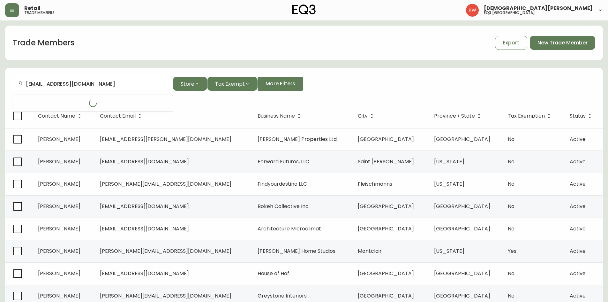
type input "[EMAIL_ADDRESS][DOMAIN_NAME]"
click at [69, 117] on span "[EMAIL_ADDRESS][DOMAIN_NAME]" at bounding box center [65, 117] width 89 height 7
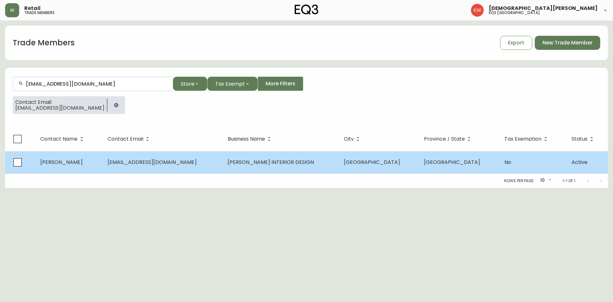
click at [146, 167] on td "[EMAIL_ADDRESS][DOMAIN_NAME]" at bounding box center [162, 162] width 120 height 22
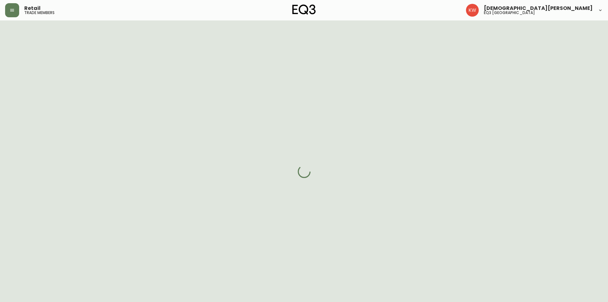
select select "AB"
select select "CA"
select select "CA_EN"
select select "Other"
select select "Interior Designer"
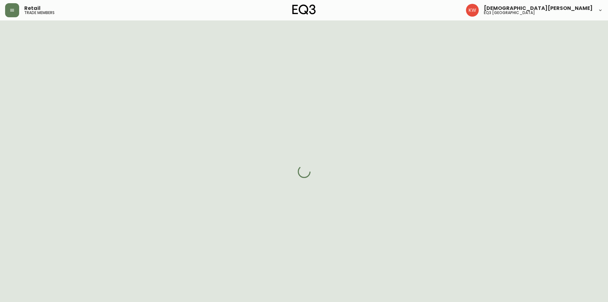
select select "cjw10z96m00006gs08l3o91tv"
select select "false"
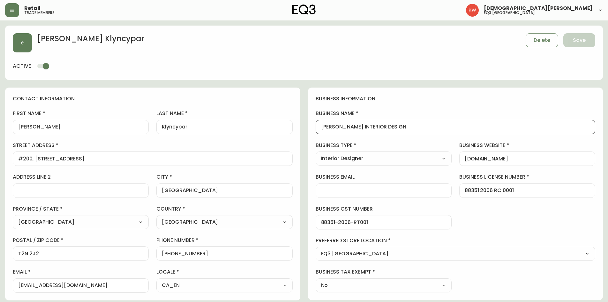
drag, startPoint x: 393, startPoint y: 127, endPoint x: 306, endPoint y: 124, distance: 87.8
click at [22, 42] on icon "button" at bounding box center [23, 43] width 4 height 4
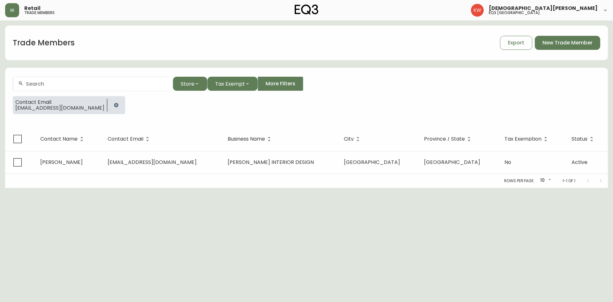
click at [115, 102] on button "button" at bounding box center [116, 105] width 13 height 13
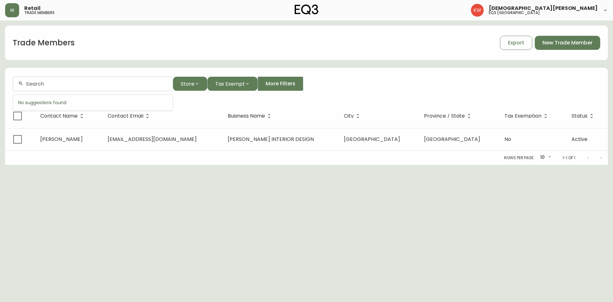
click at [104, 84] on input "text" at bounding box center [97, 84] width 142 height 6
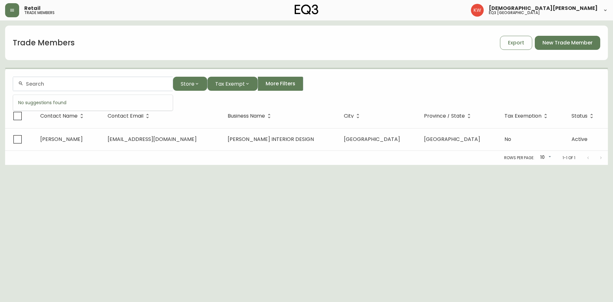
paste input "[EMAIL_ADDRESS][DOMAIN_NAME]"
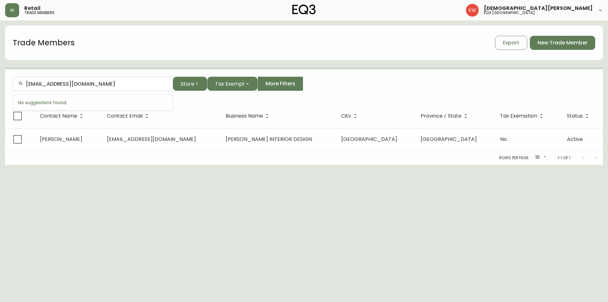
type input "[EMAIL_ADDRESS][DOMAIN_NAME]"
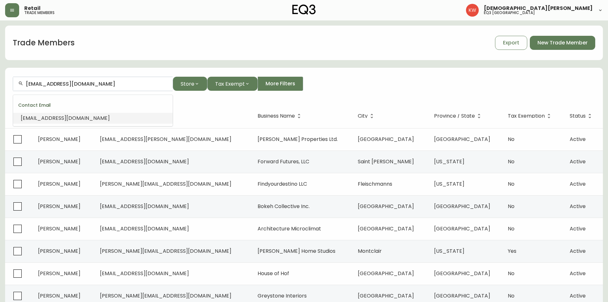
click at [91, 115] on span "[EMAIL_ADDRESS][DOMAIN_NAME]" at bounding box center [65, 117] width 89 height 7
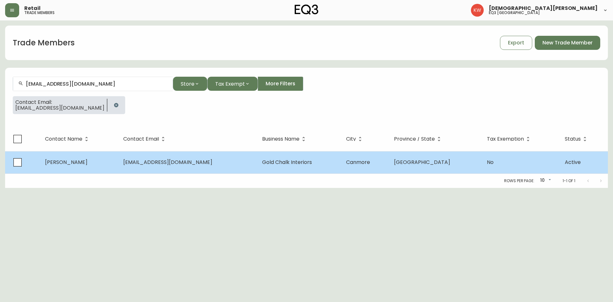
click at [101, 170] on td "[PERSON_NAME]" at bounding box center [79, 162] width 78 height 22
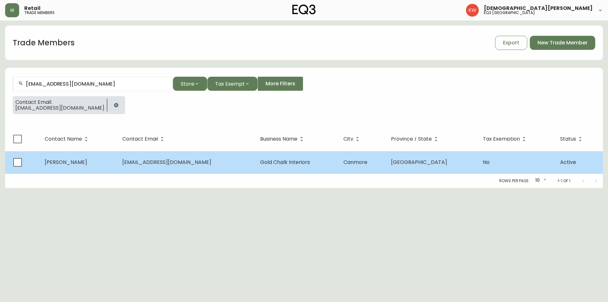
select select "AB"
select select "CA"
select select "CA_EN"
select select "Advertisement"
select select "Interior Designer"
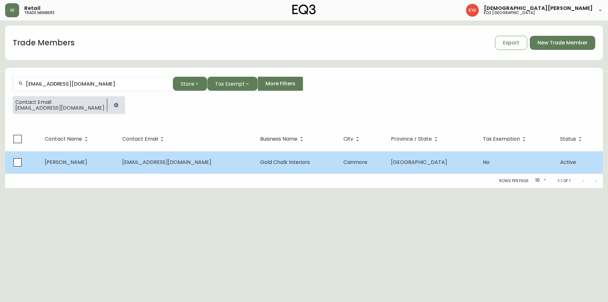
select select "false"
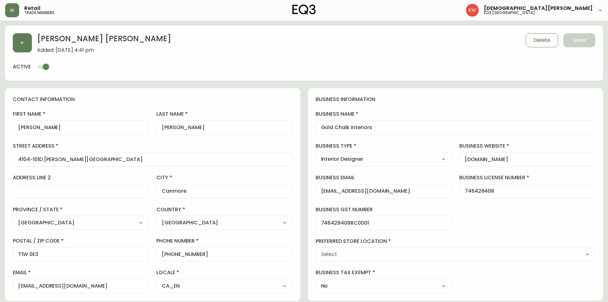
type input "EQ3 [GEOGRAPHIC_DATA]"
select select "cjw10z96m00006gs08l3o91tv"
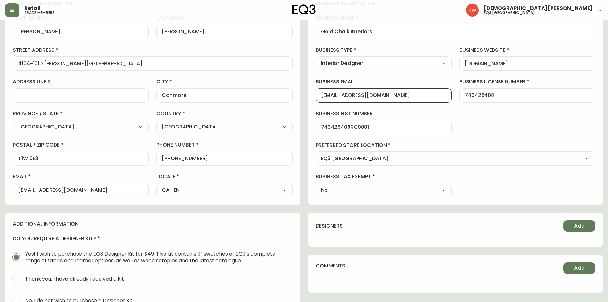
drag, startPoint x: 330, startPoint y: 93, endPoint x: 314, endPoint y: 95, distance: 15.8
click at [314, 95] on div "business information business name Gold Chalk Interiors business type Interior …" at bounding box center [455, 98] width 295 height 212
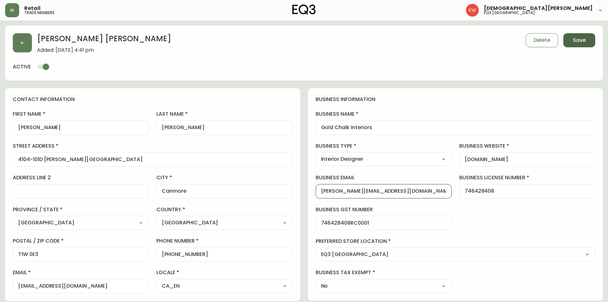
type input "[PERSON_NAME][EMAIL_ADDRESS][DOMAIN_NAME]"
click at [574, 45] on button "Save" at bounding box center [579, 40] width 32 height 14
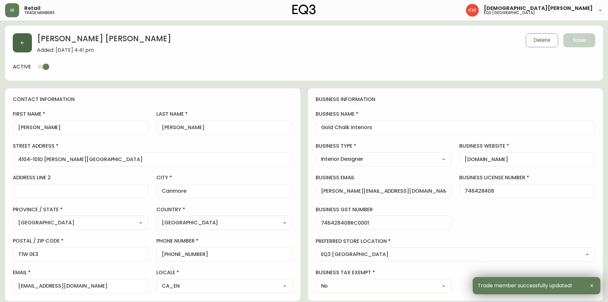
click at [21, 44] on icon "button" at bounding box center [22, 42] width 5 height 5
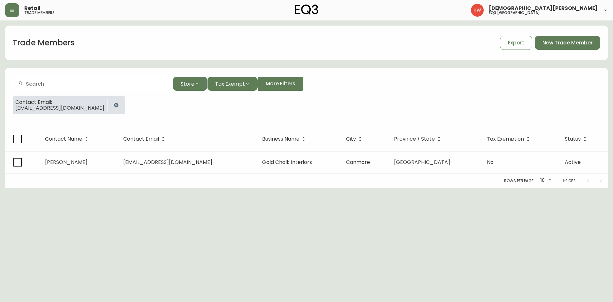
drag, startPoint x: 99, startPoint y: 105, endPoint x: 97, endPoint y: 101, distance: 5.2
click at [114, 105] on icon "button" at bounding box center [116, 104] width 5 height 5
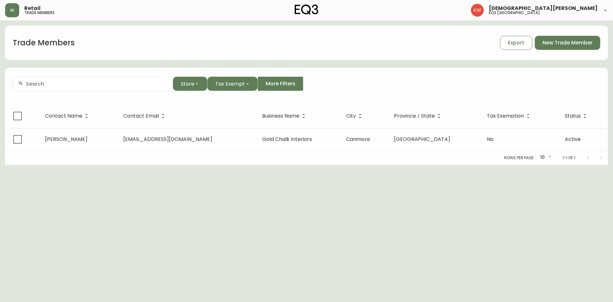
click at [94, 92] on form "Store Tax Exempt More Filters" at bounding box center [306, 86] width 602 height 35
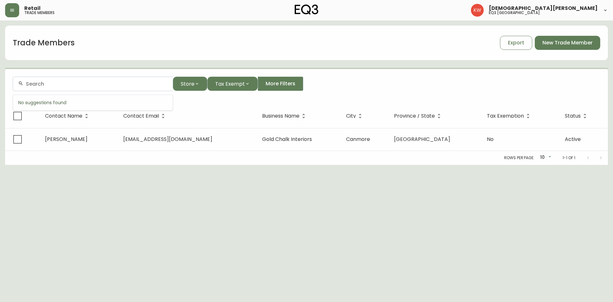
click at [93, 86] on input "text" at bounding box center [97, 84] width 142 height 6
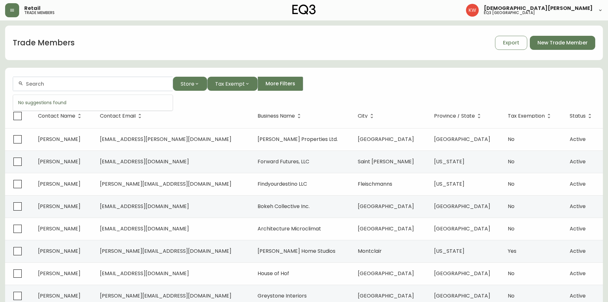
paste input "[PERSON_NAME][EMAIL_ADDRESS][DOMAIN_NAME]"
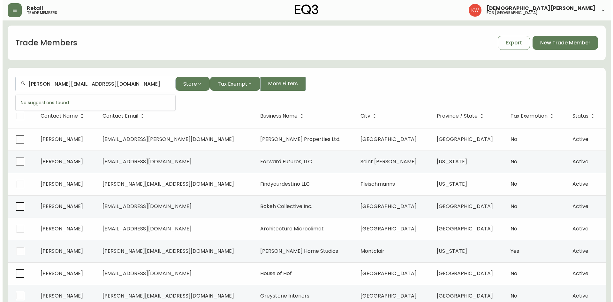
scroll to position [0, 0]
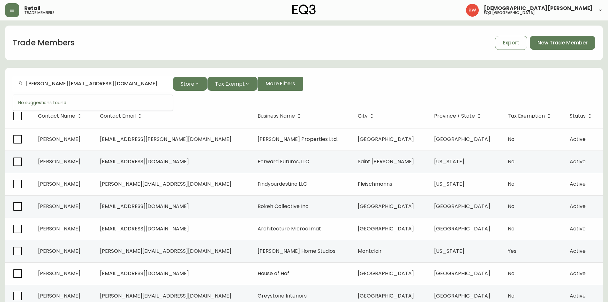
drag, startPoint x: 93, startPoint y: 86, endPoint x: 48, endPoint y: 89, distance: 44.7
click at [48, 89] on div "[PERSON_NAME][EMAIL_ADDRESS][DOMAIN_NAME]" at bounding box center [93, 84] width 160 height 14
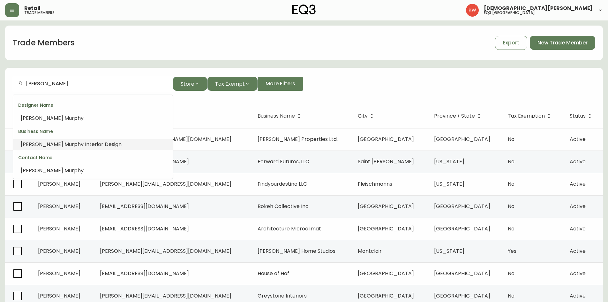
click at [74, 143] on span "phy Interior Design" at bounding box center [98, 143] width 48 height 7
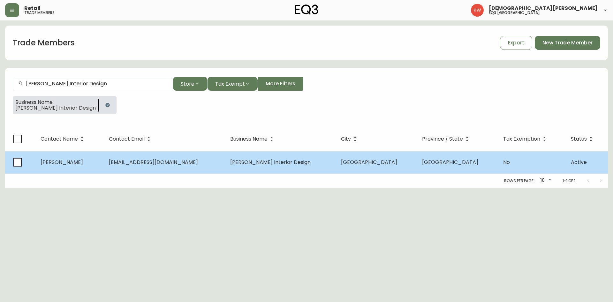
type input "[PERSON_NAME] Interior Design"
click at [123, 165] on span "[EMAIL_ADDRESS][DOMAIN_NAME]" at bounding box center [153, 161] width 89 height 7
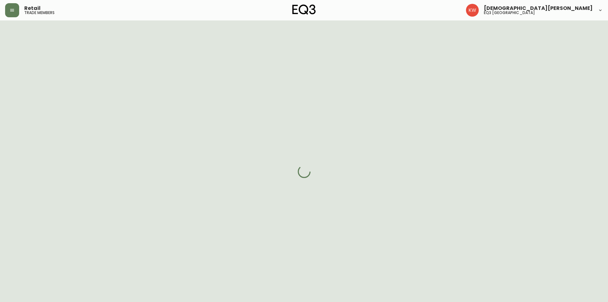
select select "AB"
select select "CA"
select select "CA_EN"
select select "Other"
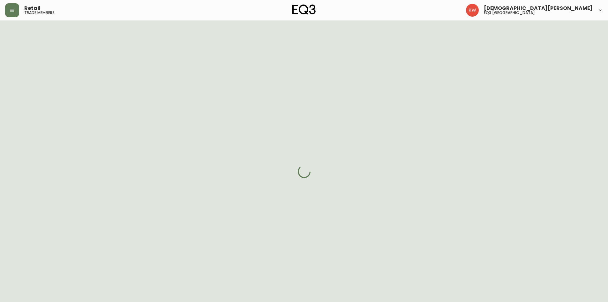
select select "cjw10z96m00006gs08l3o91tv"
select select "false"
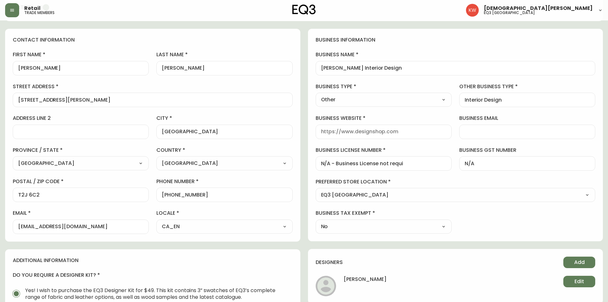
scroll to position [64, 0]
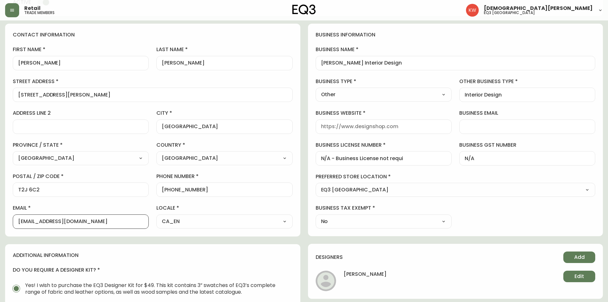
drag, startPoint x: 100, startPoint y: 219, endPoint x: 14, endPoint y: 220, distance: 86.5
click at [14, 220] on div "[EMAIL_ADDRESS][DOMAIN_NAME]" at bounding box center [81, 221] width 136 height 14
click at [479, 129] on input "business email" at bounding box center [527, 126] width 125 height 6
paste input "[PERSON_NAME][EMAIL_ADDRESS][DOMAIN_NAME]"
type input "[PERSON_NAME][EMAIL_ADDRESS][DOMAIN_NAME]"
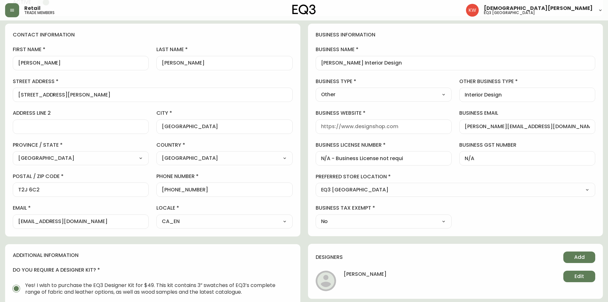
click at [382, 95] on select "Select Interior Designer Architect Home Builder Contractor Real Estate Agent Ho…" at bounding box center [384, 95] width 136 height 10
select select "Interior Designer"
click at [316, 90] on select "Select Interior Designer Architect Home Builder Contractor Real Estate Agent Ho…" at bounding box center [384, 95] width 136 height 10
type input "Interior Designer"
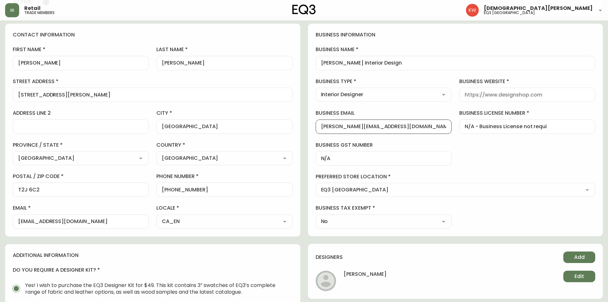
drag, startPoint x: 348, startPoint y: 127, endPoint x: 377, endPoint y: 126, distance: 29.4
click at [377, 126] on input "[PERSON_NAME][EMAIL_ADDRESS][DOMAIN_NAME]" at bounding box center [383, 126] width 125 height 6
click at [505, 93] on input "business website" at bounding box center [527, 95] width 125 height 6
paste input "[DOMAIN_NAME]"
type input "[DOMAIN_NAME]"
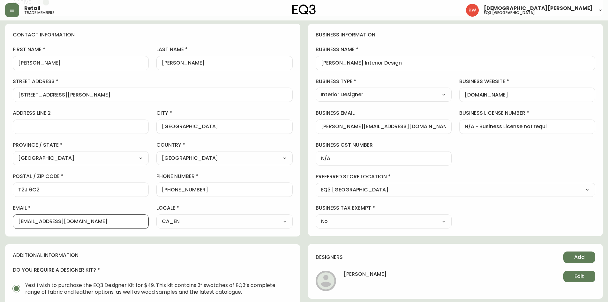
drag, startPoint x: 121, startPoint y: 221, endPoint x: 3, endPoint y: 220, distance: 117.7
click at [3, 220] on main "[PERSON_NAME] Delete Save active contact information first name [PERSON_NAME] l…" at bounding box center [304, 212] width 608 height 510
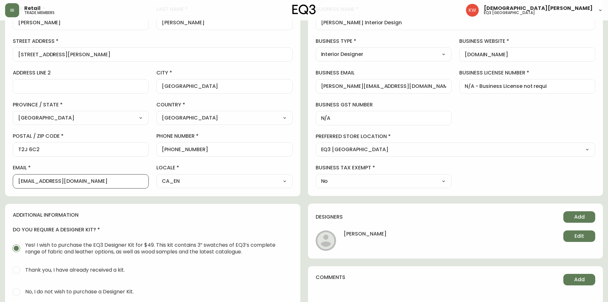
scroll to position [128, 0]
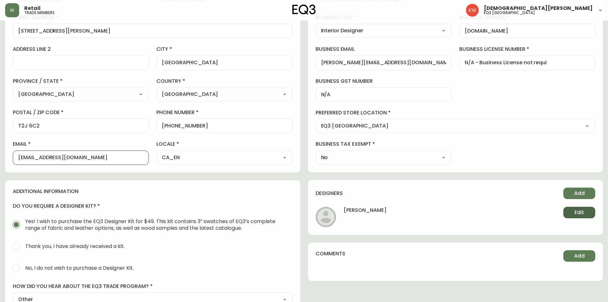
click at [569, 214] on button "Edit" at bounding box center [579, 211] width 32 height 11
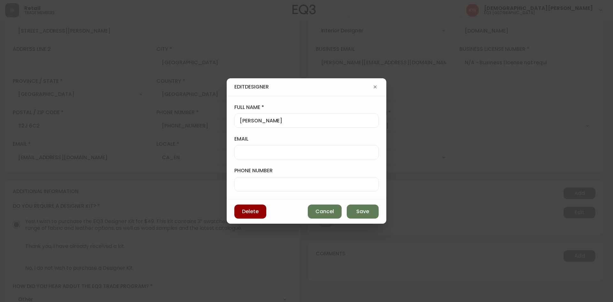
click at [323, 147] on div at bounding box center [306, 152] width 144 height 14
paste input "[EMAIL_ADDRESS][DOMAIN_NAME]"
type input "[EMAIL_ADDRESS][DOMAIN_NAME]"
click at [369, 212] on button "Save" at bounding box center [362, 211] width 32 height 14
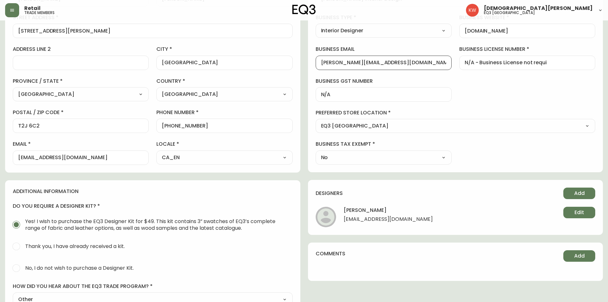
drag, startPoint x: 383, startPoint y: 59, endPoint x: 307, endPoint y: 61, distance: 76.9
click at [307, 61] on div "contact information first name [PERSON_NAME] last name [PERSON_NAME][GEOGRAPHIC…" at bounding box center [304, 181] width 598 height 443
drag, startPoint x: 119, startPoint y: 158, endPoint x: 18, endPoint y: 147, distance: 102.0
click at [18, 147] on div "email [EMAIL_ADDRESS][DOMAIN_NAME]" at bounding box center [81, 152] width 136 height 24
paste input "@[DOMAIN_NAME]"
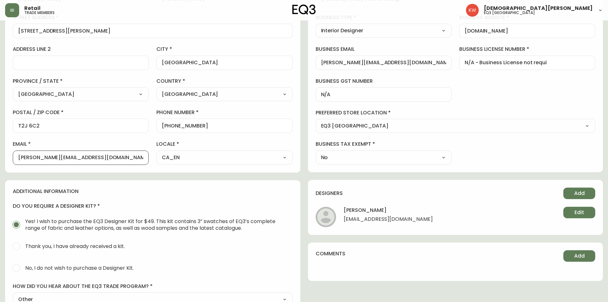
type input "[PERSON_NAME][EMAIL_ADDRESS][DOMAIN_NAME]"
click at [145, 184] on div "additional information do you require a designer kit? Yes! I wish to purchase t…" at bounding box center [152, 291] width 295 height 223
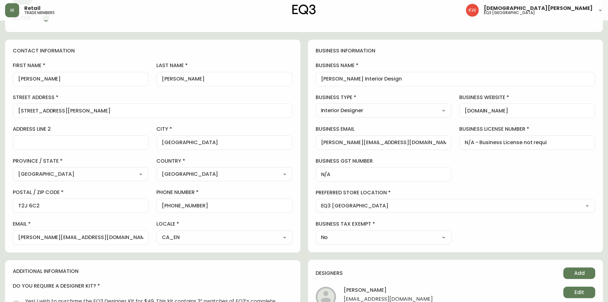
scroll to position [0, 0]
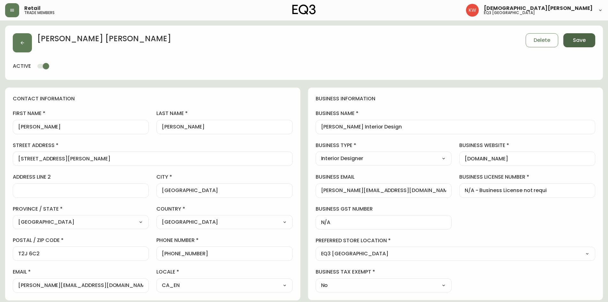
click at [575, 43] on span "Save" at bounding box center [579, 40] width 13 height 7
select select
type input "Other"
select select "Other"
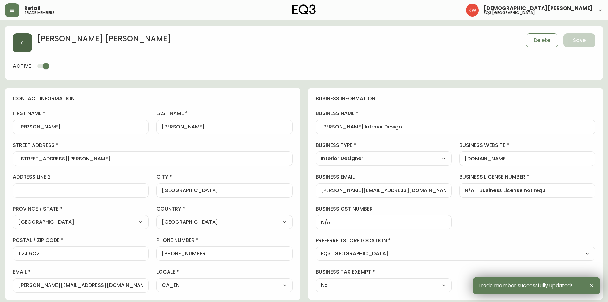
click at [24, 41] on icon "button" at bounding box center [22, 42] width 5 height 5
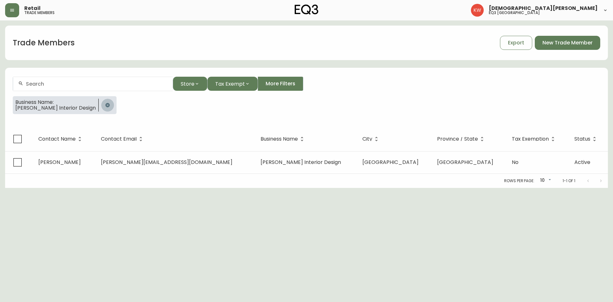
click at [107, 102] on icon "button" at bounding box center [107, 104] width 5 height 5
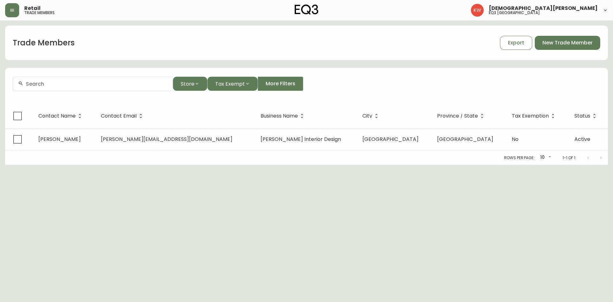
click at [96, 83] on input "text" at bounding box center [97, 84] width 142 height 6
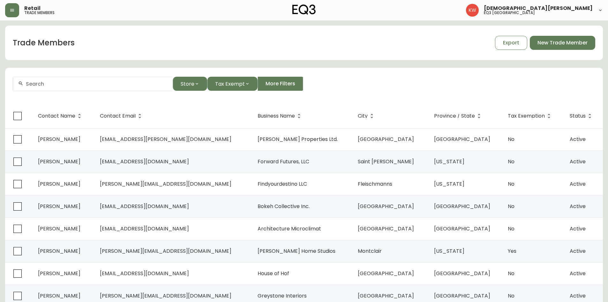
click at [56, 86] on input "text" at bounding box center [97, 84] width 142 height 6
paste input "[EMAIL_ADDRESS][DOMAIN_NAME]"
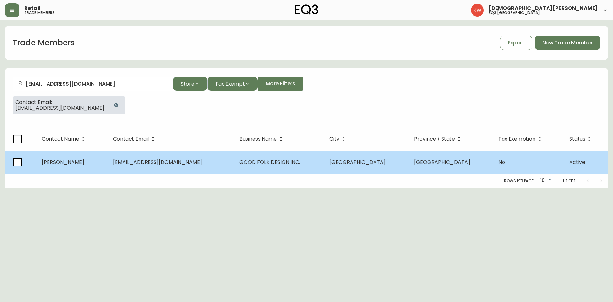
type input "[EMAIL_ADDRESS][DOMAIN_NAME]"
click at [76, 163] on span "[PERSON_NAME]" at bounding box center [63, 161] width 42 height 7
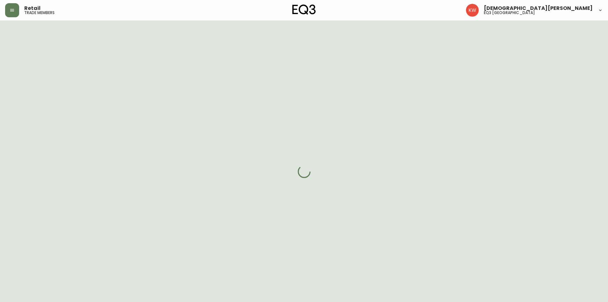
select select "AB"
select select "CA"
select select "CA_EN"
select select "Other"
select select "Interior Designer"
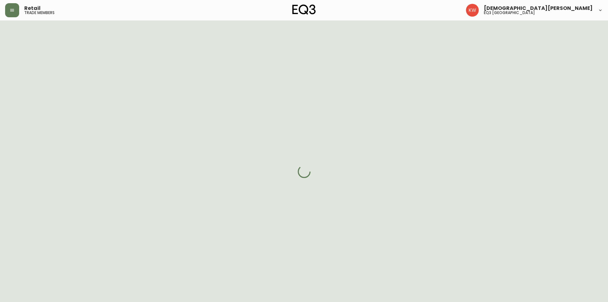
select select "cjw10z96m00006gs08l3o91tv"
select select "false"
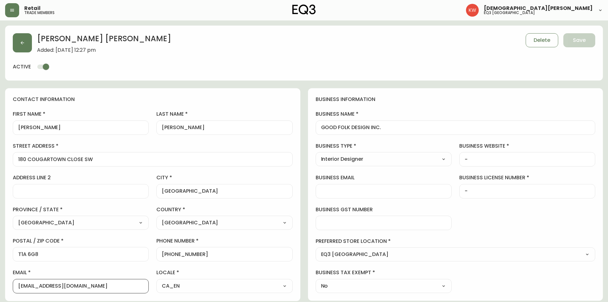
drag, startPoint x: 107, startPoint y: 283, endPoint x: 14, endPoint y: 277, distance: 93.0
click at [14, 277] on div "email [EMAIL_ADDRESS][DOMAIN_NAME]" at bounding box center [81, 281] width 136 height 24
paste input "hello@goodfolkdesignstudio"
drag, startPoint x: 36, startPoint y: 286, endPoint x: 148, endPoint y: 292, distance: 112.1
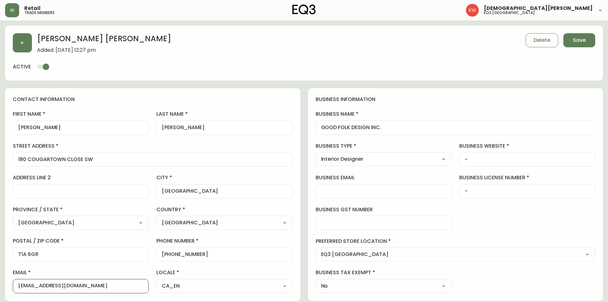
click at [148, 292] on div "email [EMAIL_ADDRESS][DOMAIN_NAME]" at bounding box center [81, 281] width 136 height 24
type input "[EMAIL_ADDRESS][DOMAIN_NAME]"
click at [489, 156] on input "-" at bounding box center [527, 159] width 125 height 6
paste input "[DOMAIN_NAME]"
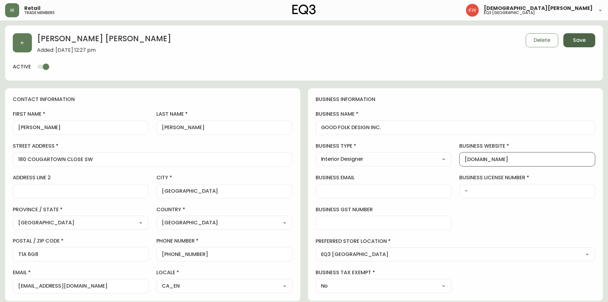
type input "[DOMAIN_NAME]"
click at [577, 42] on span "Save" at bounding box center [579, 40] width 13 height 7
select select
type input "Other"
select select "Other"
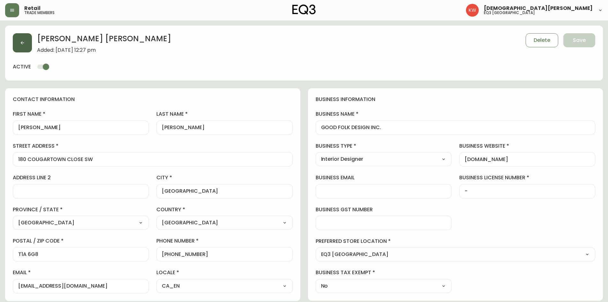
click at [28, 42] on button "button" at bounding box center [22, 42] width 19 height 19
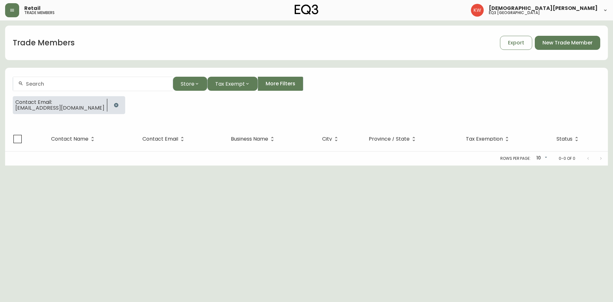
click at [115, 103] on icon "button" at bounding box center [116, 105] width 4 height 4
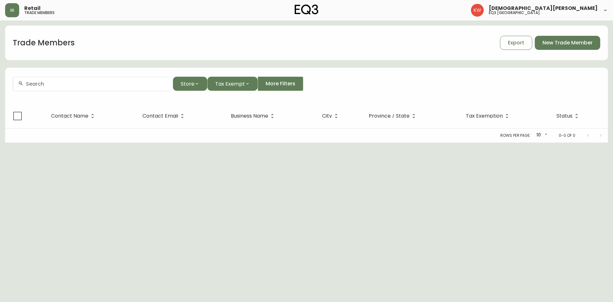
click at [102, 79] on div at bounding box center [93, 84] width 160 height 14
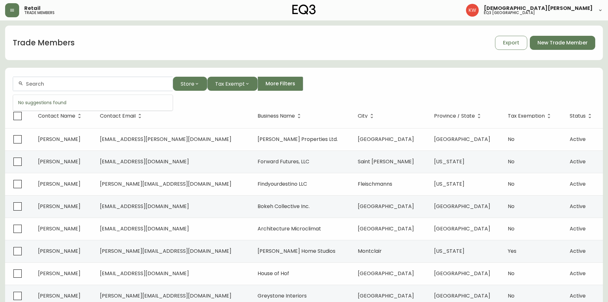
click at [86, 85] on input "text" at bounding box center [97, 84] width 142 height 6
paste input "[EMAIL_ADDRESS][DOMAIN_NAME]"
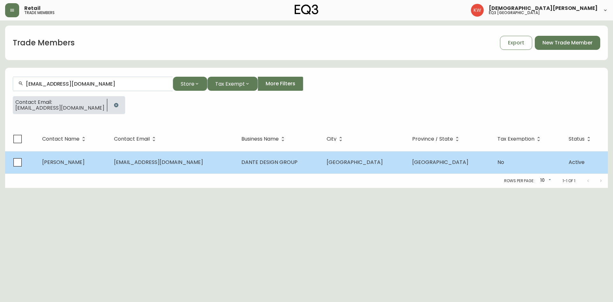
type input "[EMAIL_ADDRESS][DOMAIN_NAME]"
click at [164, 164] on span "[EMAIL_ADDRESS][DOMAIN_NAME]" at bounding box center [158, 161] width 89 height 7
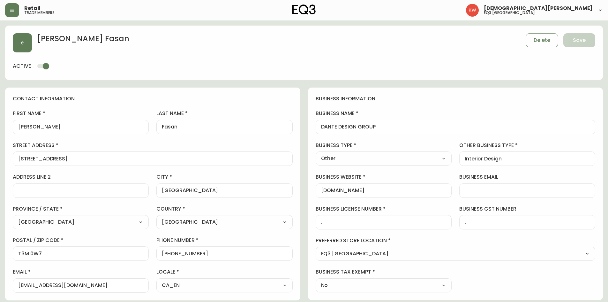
click at [388, 160] on select "Select Interior Designer Architect Home Builder Contractor Real Estate Agent Ho…" at bounding box center [384, 158] width 136 height 10
click at [316, 153] on select "Select Interior Designer Architect Home Builder Contractor Real Estate Agent Ho…" at bounding box center [384, 158] width 136 height 10
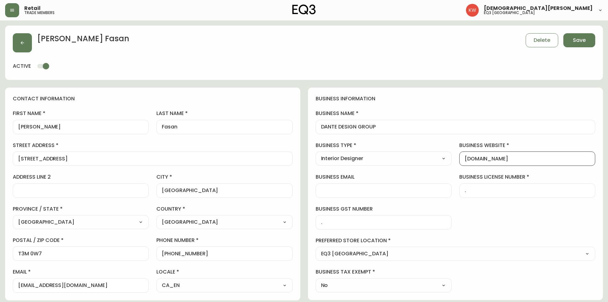
drag, startPoint x: 506, startPoint y: 159, endPoint x: 460, endPoint y: 159, distance: 45.9
click at [460, 159] on div "[DOMAIN_NAME]" at bounding box center [527, 158] width 136 height 14
paste input "TheCreateCrate"
drag, startPoint x: 207, startPoint y: 254, endPoint x: 168, endPoint y: 255, distance: 38.3
click at [168, 255] on input "[PHONE_NUMBER]" at bounding box center [224, 253] width 125 height 6
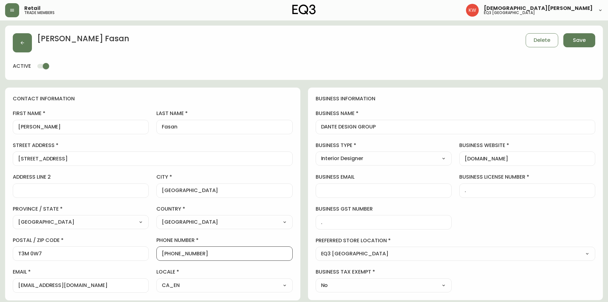
paste input "[PHONE_NUMBER]"
drag, startPoint x: 114, startPoint y: 286, endPoint x: 0, endPoint y: 281, distance: 113.7
click at [0, 281] on main "[PERSON_NAME] Save active contact information first name [PERSON_NAME] last nam…" at bounding box center [304, 275] width 608 height 510
paste input "TheCreateCrate"
click at [318, 126] on div "DANTE DESIGN GROUP" at bounding box center [456, 127] width 280 height 14
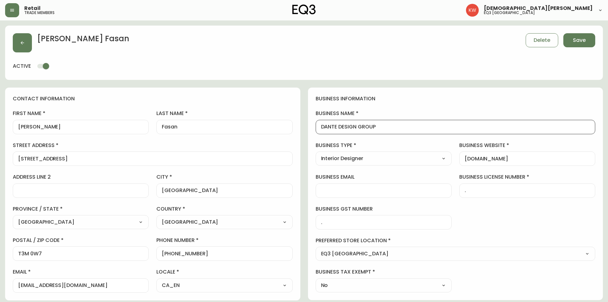
click at [318, 126] on div "DANTE DESIGN GROUP" at bounding box center [456, 127] width 280 height 14
click at [321, 126] on input "DANTE DESIGN GROUP" at bounding box center [455, 127] width 269 height 6
click at [573, 41] on span "Save" at bounding box center [579, 40] width 13 height 7
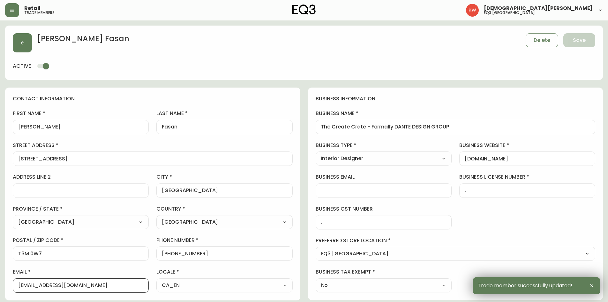
drag, startPoint x: 97, startPoint y: 284, endPoint x: 17, endPoint y: 280, distance: 80.2
click at [17, 280] on div "[EMAIL_ADDRESS][DOMAIN_NAME]" at bounding box center [81, 285] width 136 height 14
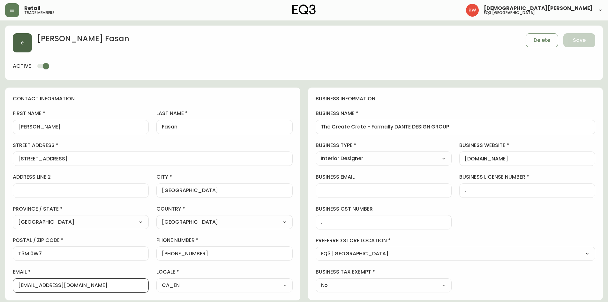
click at [19, 44] on button "button" at bounding box center [22, 42] width 19 height 19
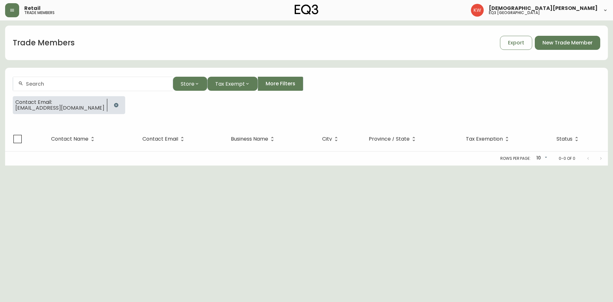
click at [114, 106] on icon "button" at bounding box center [116, 104] width 5 height 5
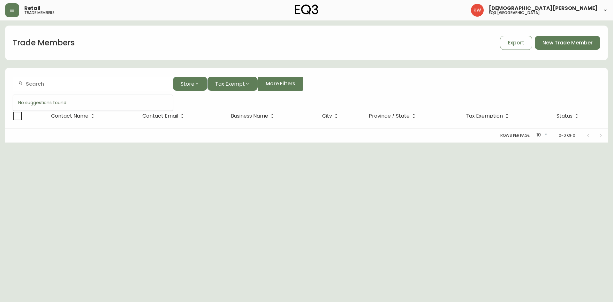
click at [92, 81] on input "text" at bounding box center [97, 84] width 142 height 6
